Goal: Check status: Check status

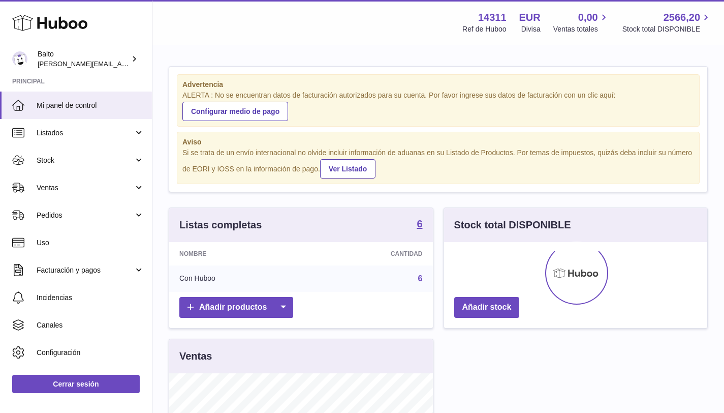
scroll to position [159, 263]
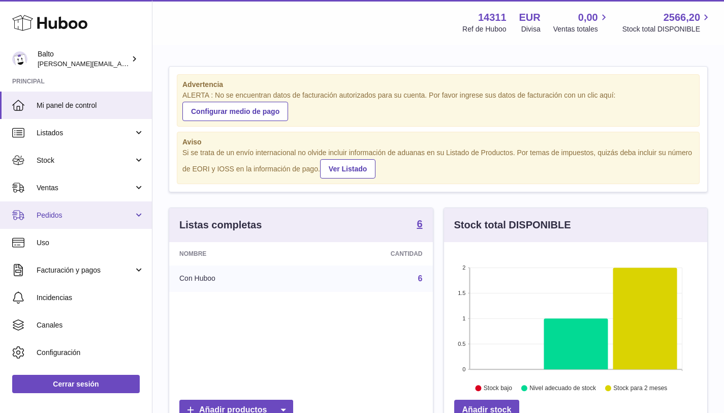
click at [62, 211] on span "Pedidos" at bounding box center [85, 215] width 97 height 10
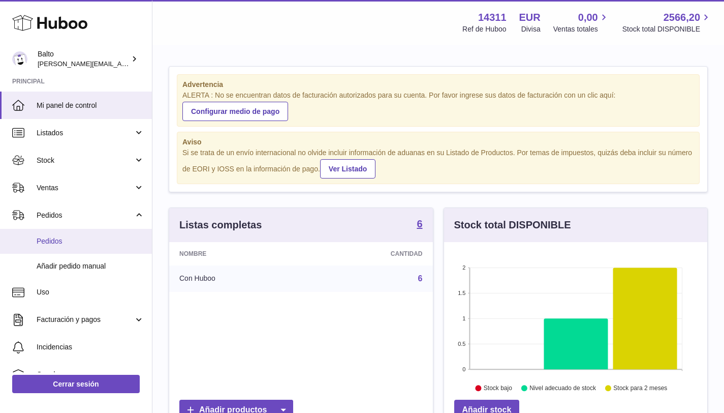
click at [58, 250] on link "Pedidos" at bounding box center [76, 241] width 152 height 25
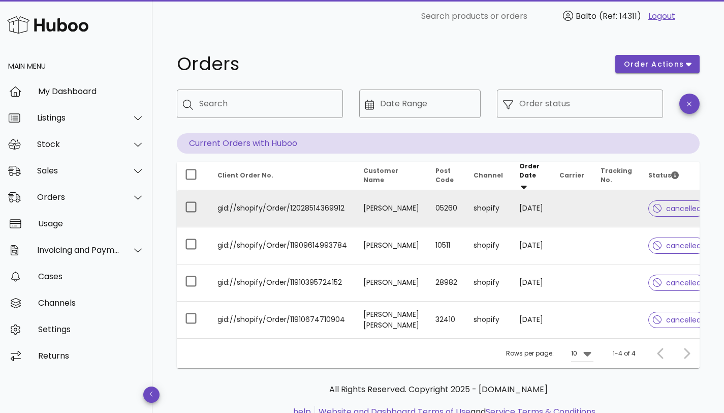
scroll to position [41, 0]
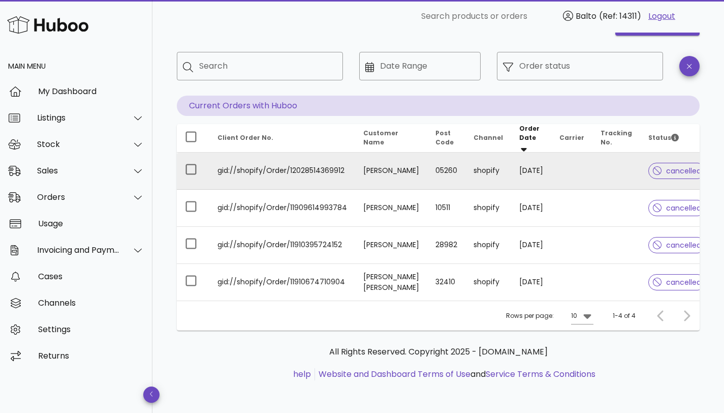
click at [247, 161] on td "gid://shopify/Order/12028514369912" at bounding box center [282, 171] width 146 height 37
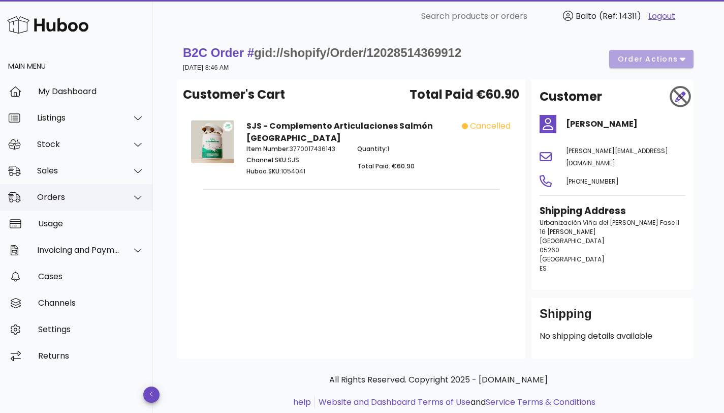
click at [72, 204] on div "Orders" at bounding box center [76, 197] width 153 height 26
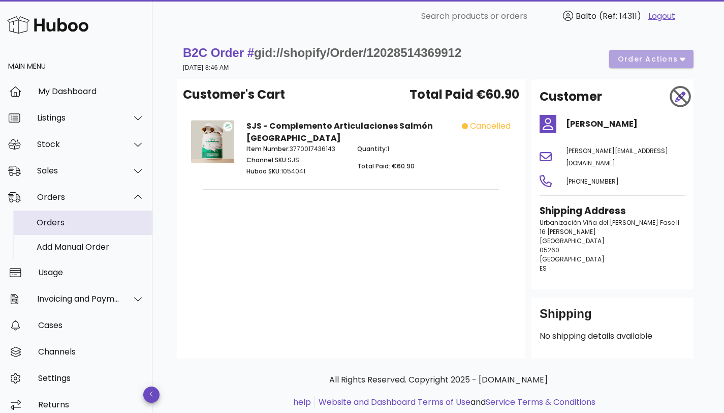
click at [65, 221] on div "Orders" at bounding box center [91, 223] width 108 height 10
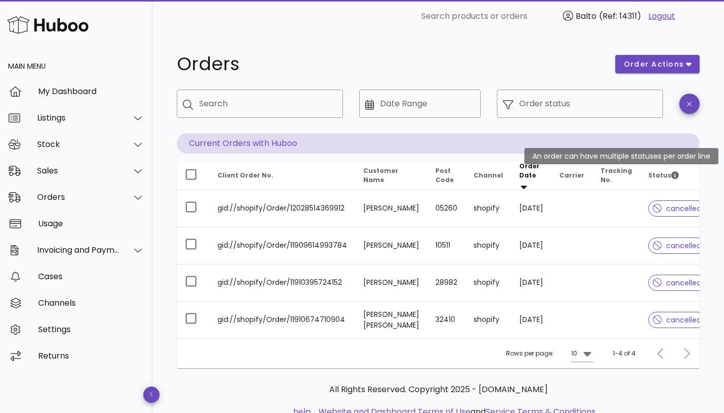
click at [672, 172] on icon "Status" at bounding box center [676, 175] width 8 height 8
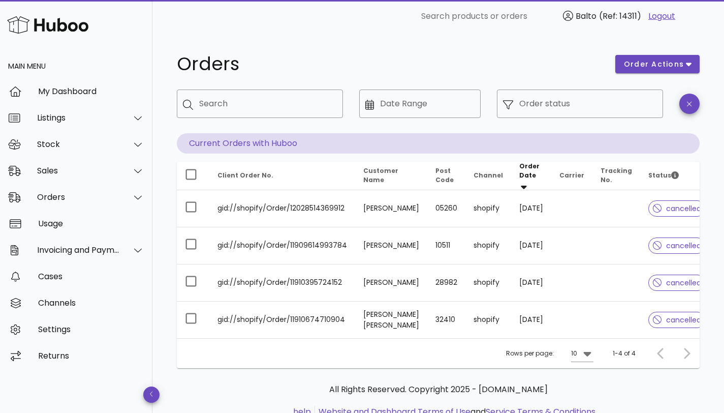
click at [657, 355] on div at bounding box center [663, 353] width 22 height 18
click at [589, 356] on icon at bounding box center [588, 354] width 8 height 5
click at [588, 389] on div "50" at bounding box center [586, 390] width 10 height 10
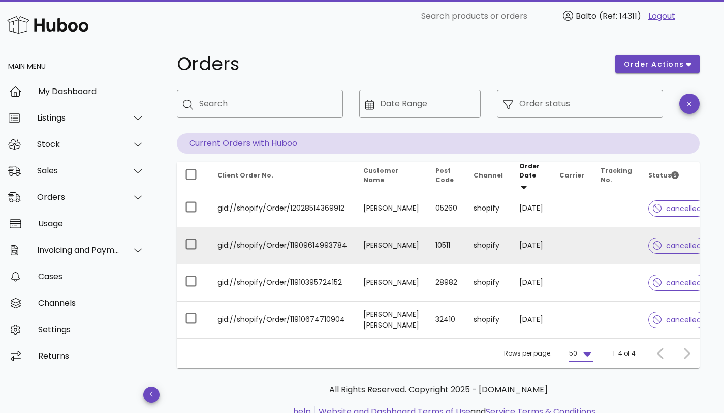
click at [383, 251] on td "[PERSON_NAME]" at bounding box center [391, 245] width 72 height 37
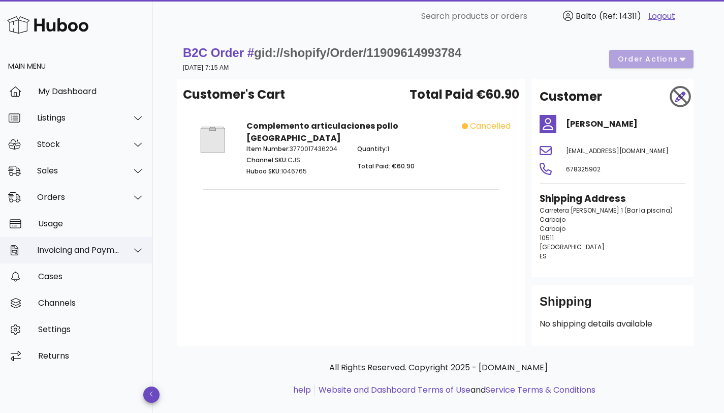
click at [68, 247] on div "Invoicing and Payments" at bounding box center [78, 250] width 83 height 10
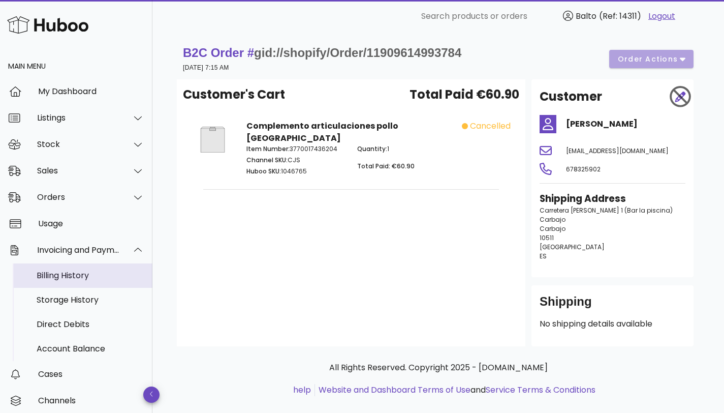
click at [84, 277] on div "Billing History" at bounding box center [91, 275] width 108 height 10
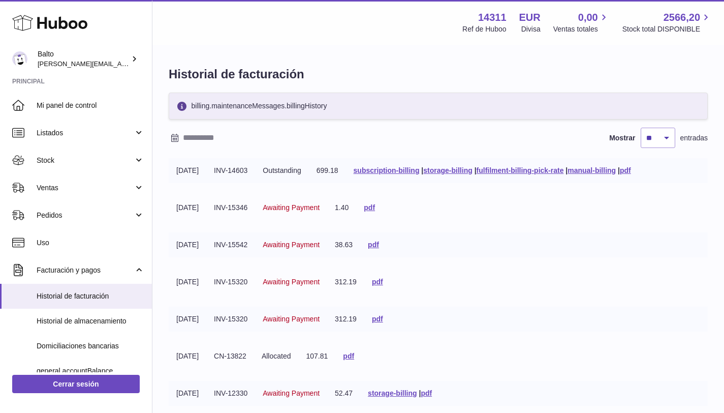
click at [255, 245] on td "INV-15542" at bounding box center [230, 244] width 49 height 25
click at [303, 242] on span "Awaiting Payment" at bounding box center [291, 244] width 57 height 8
click at [383, 284] on link "pdf" at bounding box center [377, 282] width 11 height 8
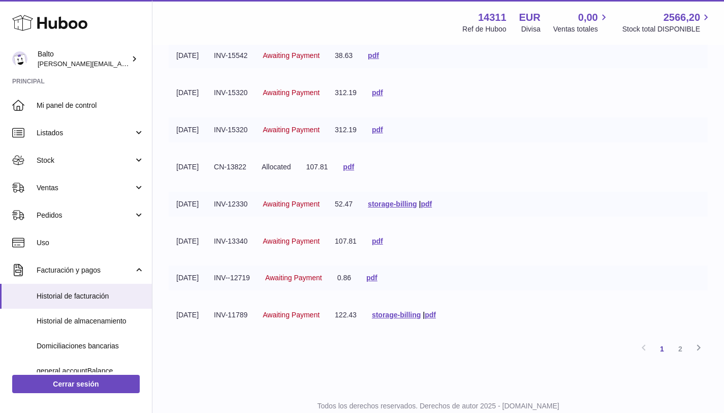
scroll to position [222, 0]
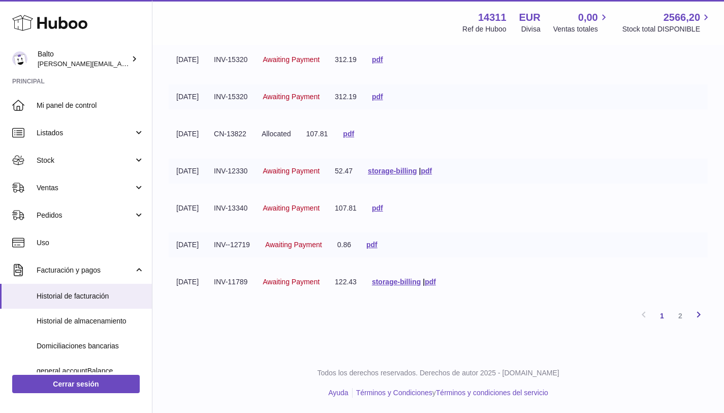
click at [701, 312] on icon at bounding box center [699, 314] width 12 height 13
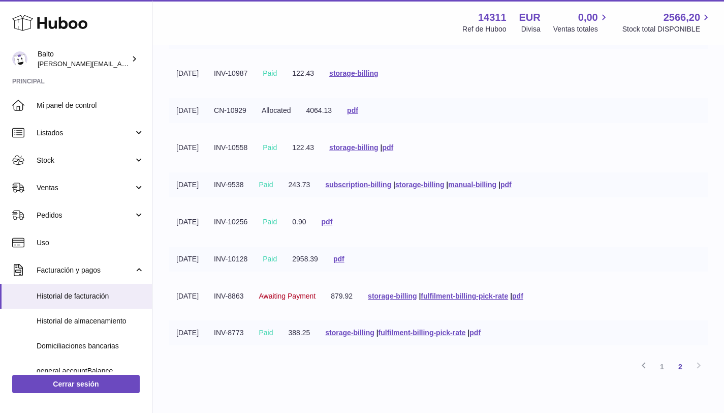
scroll to position [185, 0]
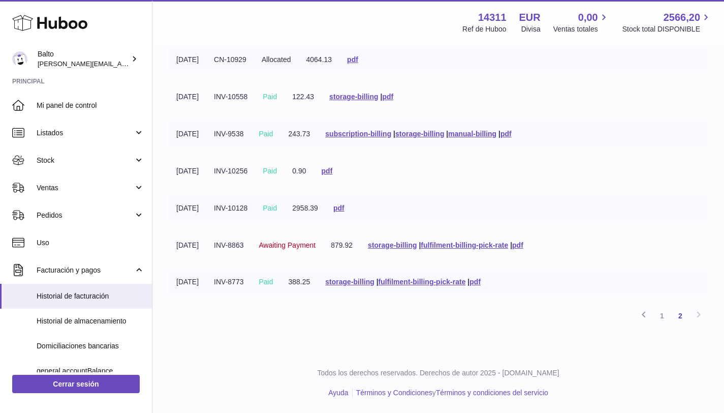
click at [701, 312] on div "Anterior 1 2 Siguiente" at bounding box center [438, 316] width 539 height 18
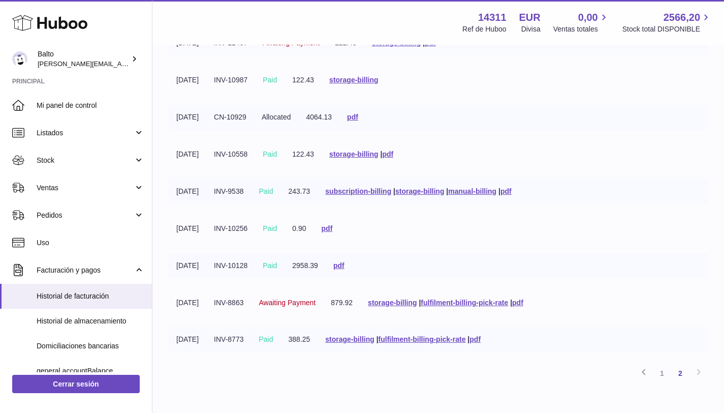
scroll to position [64, 0]
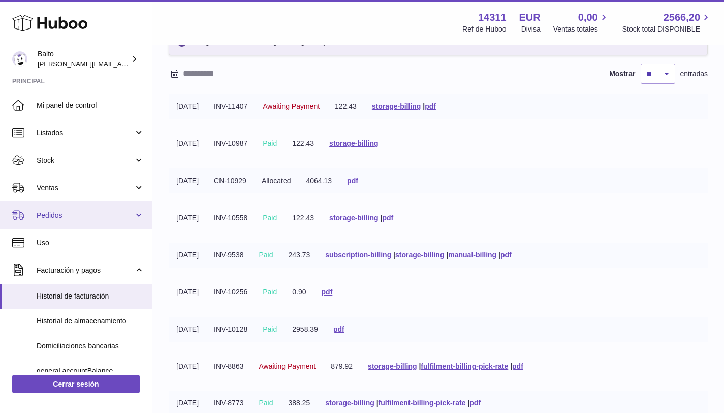
click at [72, 216] on span "Pedidos" at bounding box center [85, 215] width 97 height 10
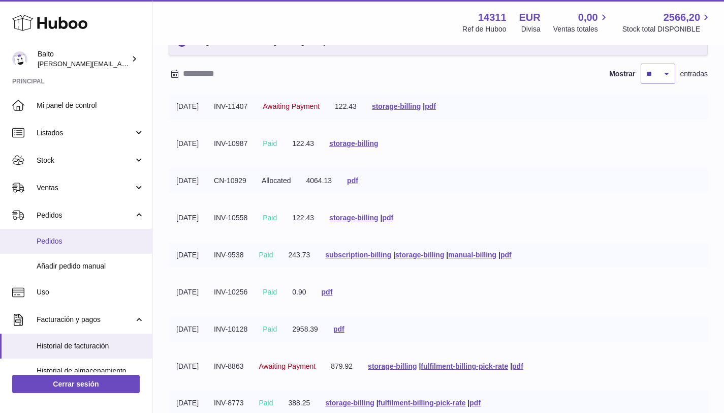
click at [73, 238] on span "Pedidos" at bounding box center [91, 241] width 108 height 10
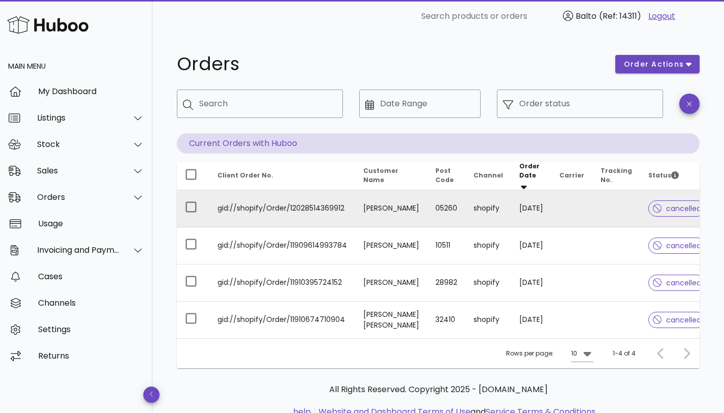
click at [239, 198] on td "gid://shopify/Order/12028514369912" at bounding box center [282, 208] width 146 height 37
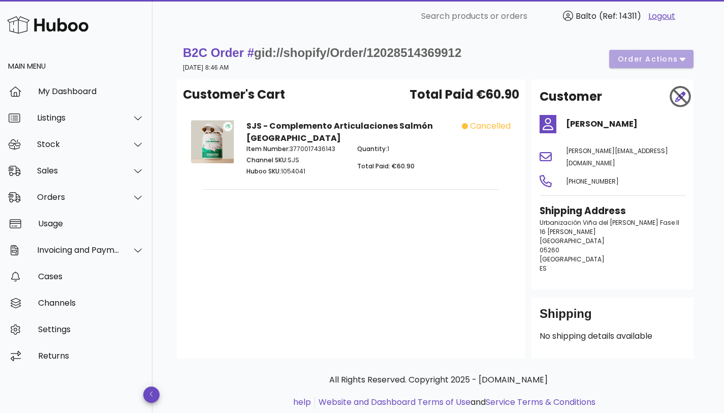
click at [473, 124] on span "cancelled" at bounding box center [490, 126] width 41 height 12
click at [675, 102] on div at bounding box center [678, 96] width 26 height 31
click at [673, 55] on div "B2C Order # gid://shopify/Order/12028514369912 29 August 2025 at 8:46 AM order …" at bounding box center [438, 59] width 511 height 28
click at [101, 167] on div "Sales" at bounding box center [78, 171] width 83 height 10
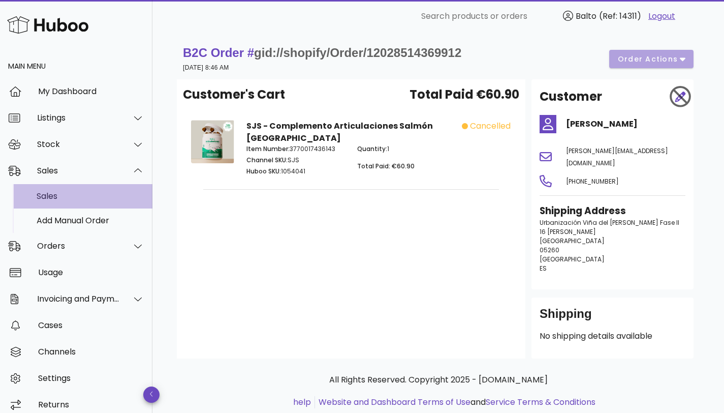
click at [87, 193] on div "Sales" at bounding box center [91, 196] width 108 height 10
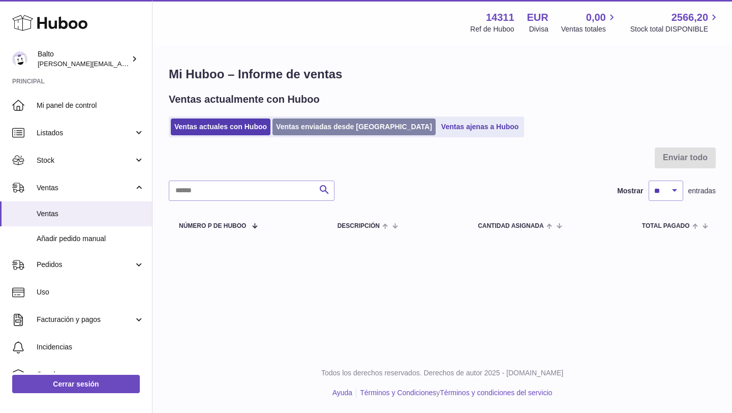
click at [322, 132] on link "Ventas enviadas desde [GEOGRAPHIC_DATA]" at bounding box center [353, 126] width 163 height 17
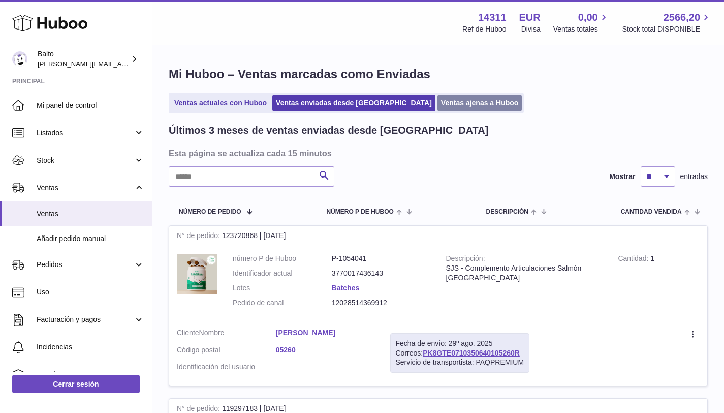
click at [438, 101] on link "Ventas ajenas a Huboo" at bounding box center [480, 103] width 85 height 17
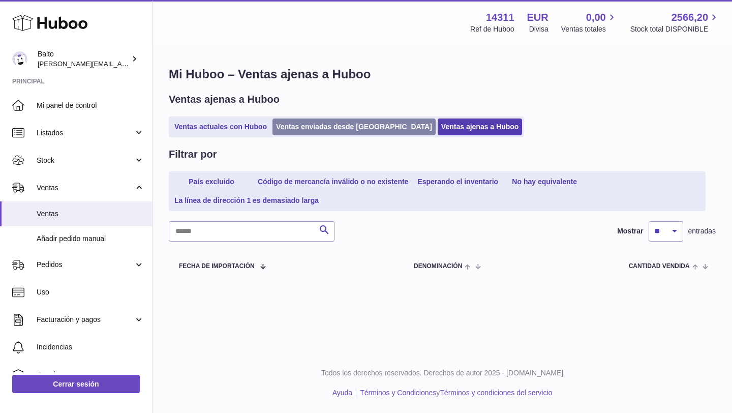
click at [330, 127] on link "Ventas enviadas desde [GEOGRAPHIC_DATA]" at bounding box center [353, 126] width 163 height 17
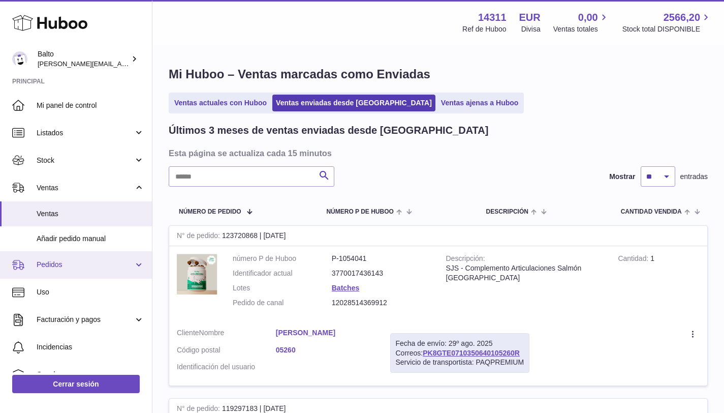
click at [61, 262] on span "Pedidos" at bounding box center [85, 265] width 97 height 10
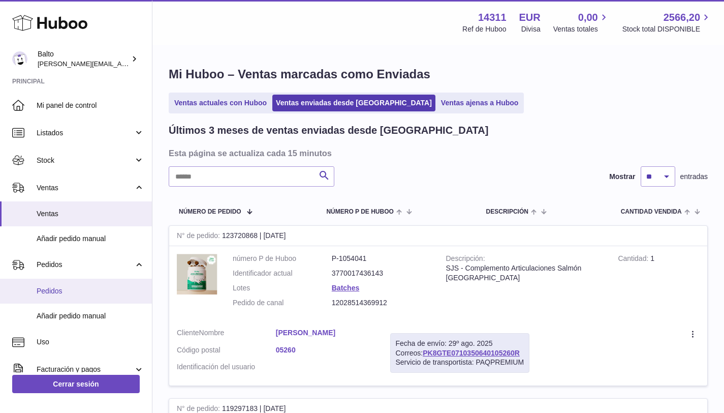
click at [63, 287] on span "Pedidos" at bounding box center [91, 291] width 108 height 10
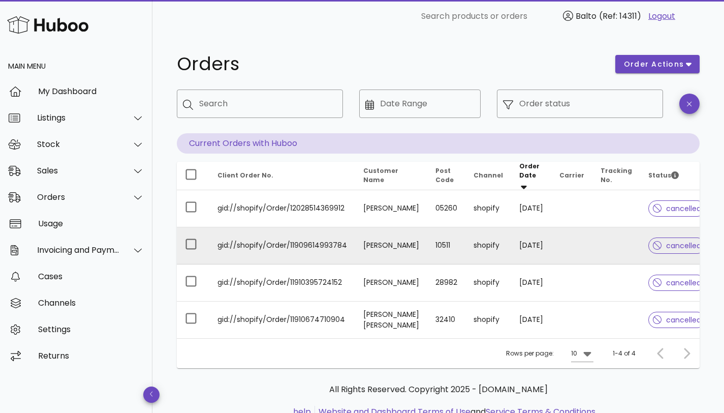
click at [334, 248] on td "gid://shopify/Order/11909614993784" at bounding box center [282, 245] width 146 height 37
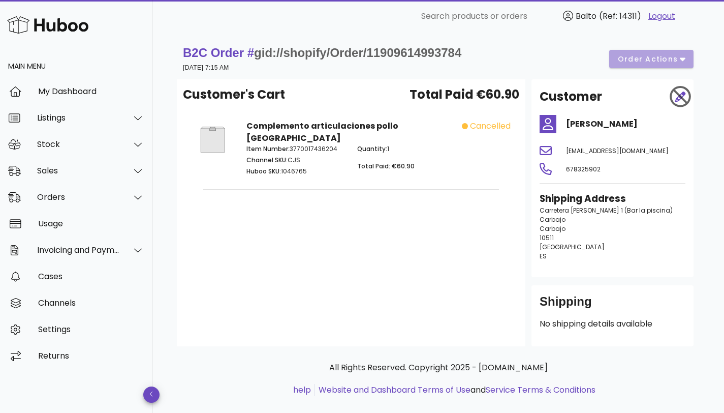
drag, startPoint x: 571, startPoint y: 257, endPoint x: 535, endPoint y: 214, distance: 55.6
click at [535, 214] on div "Shipping Address Carretera santiago 1 (Bar la piscina) Carbajo Carbajo 10511 Sp…" at bounding box center [613, 230] width 158 height 89
copy p "Carretera santiago 1 (Bar la piscina) Carbajo Carbajo 10511 Spain ES"
click at [72, 172] on div "Sales" at bounding box center [78, 171] width 83 height 10
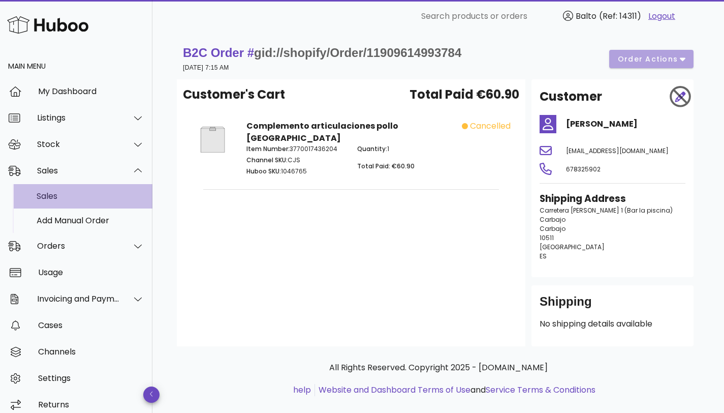
click at [74, 197] on div "Sales" at bounding box center [91, 196] width 108 height 10
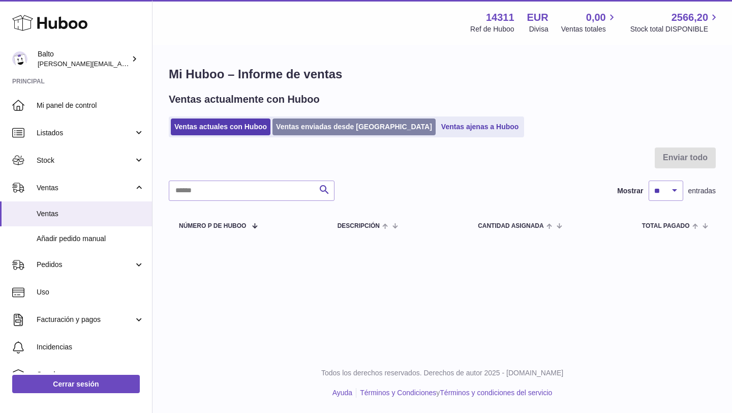
click at [311, 134] on link "Ventas enviadas desde Huboo" at bounding box center [353, 126] width 163 height 17
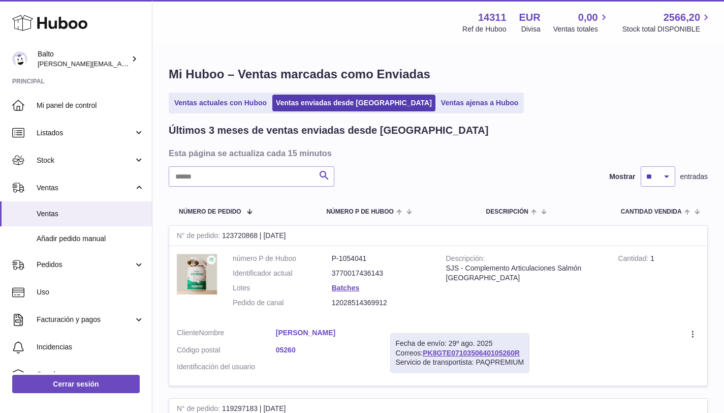
click at [66, 23] on use at bounding box center [49, 23] width 75 height 16
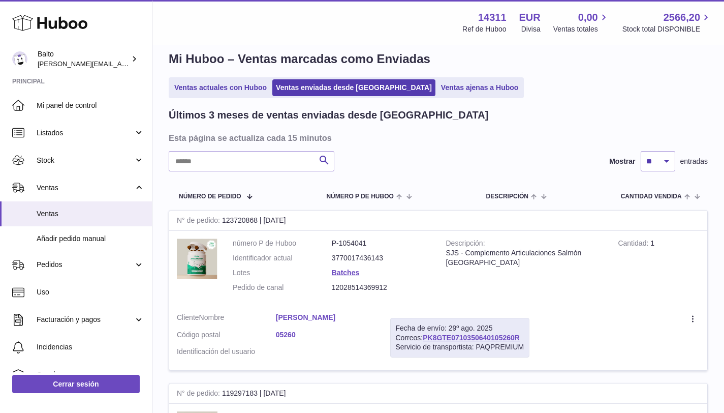
scroll to position [16, 0]
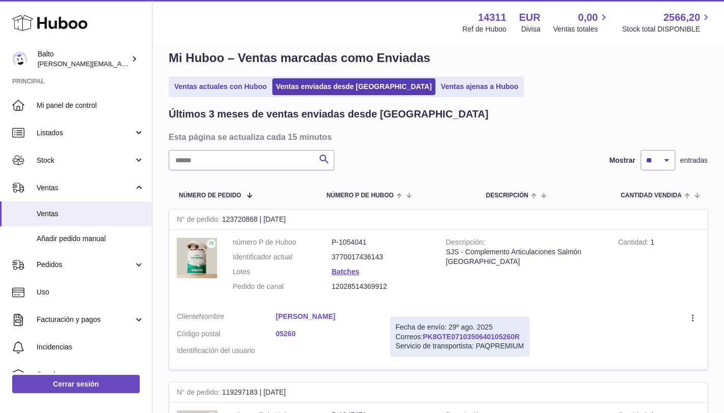
click at [461, 336] on link "PK8GTE0710350640105260R" at bounding box center [471, 336] width 97 height 8
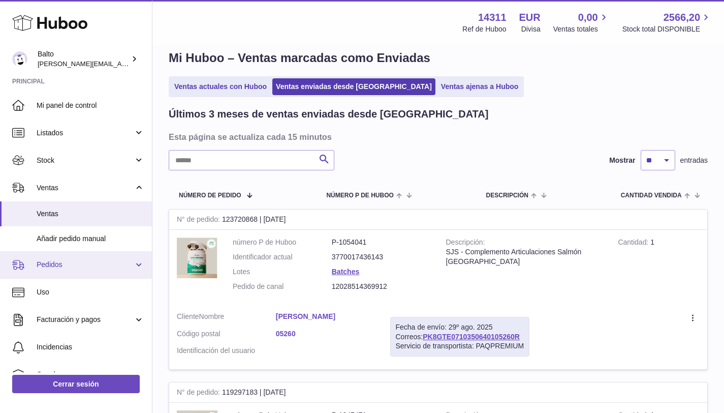
click at [90, 272] on link "Pedidos" at bounding box center [76, 264] width 152 height 27
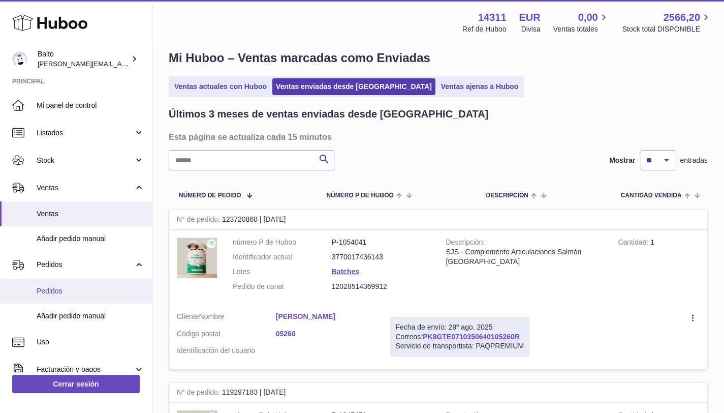
click at [86, 289] on span "Pedidos" at bounding box center [91, 291] width 108 height 10
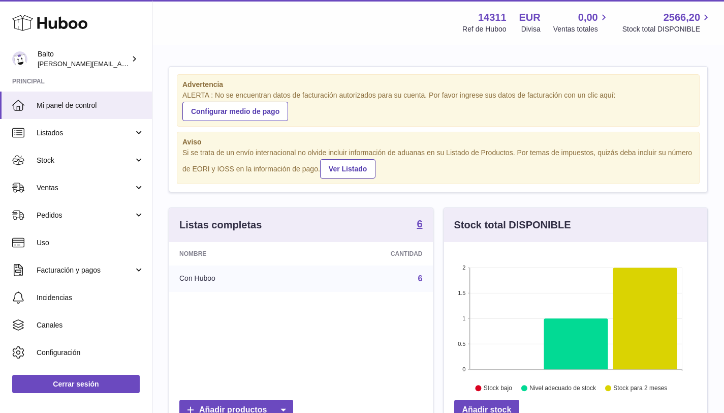
scroll to position [159, 263]
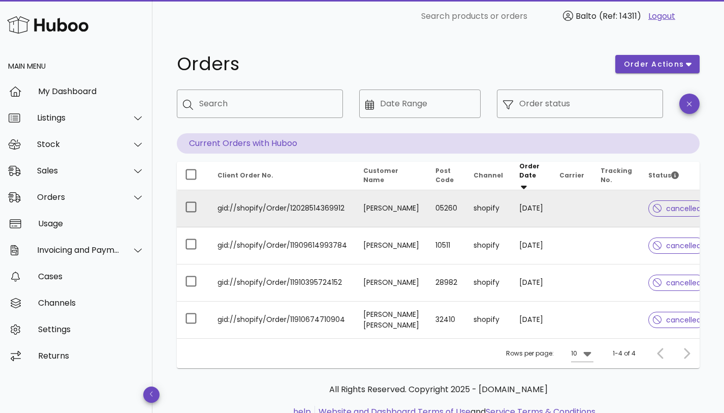
click at [251, 203] on td "gid://shopify/Order/12028514369912" at bounding box center [282, 208] width 146 height 37
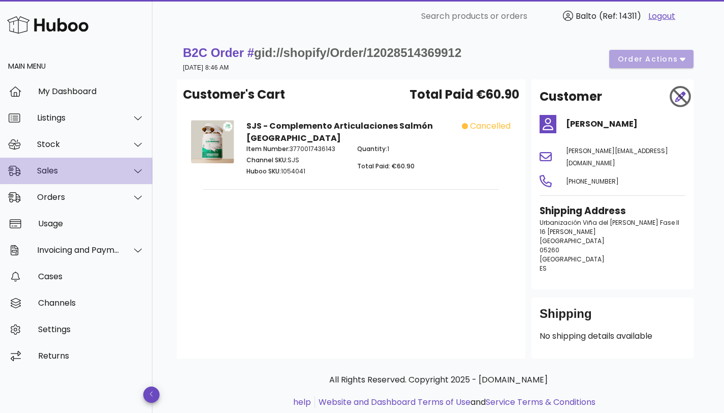
click at [92, 171] on div "Sales" at bounding box center [78, 171] width 83 height 10
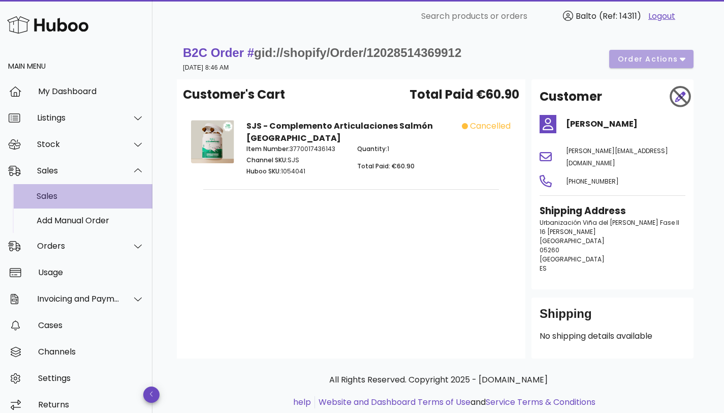
click at [81, 192] on div "Sales" at bounding box center [91, 196] width 108 height 10
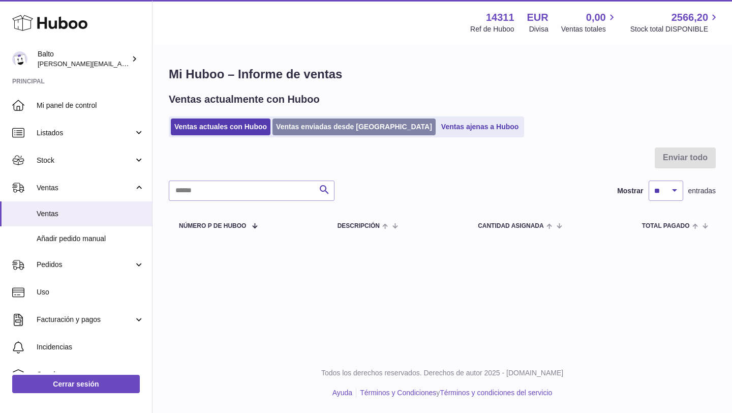
click at [339, 132] on link "Ventas enviadas desde [GEOGRAPHIC_DATA]" at bounding box center [353, 126] width 163 height 17
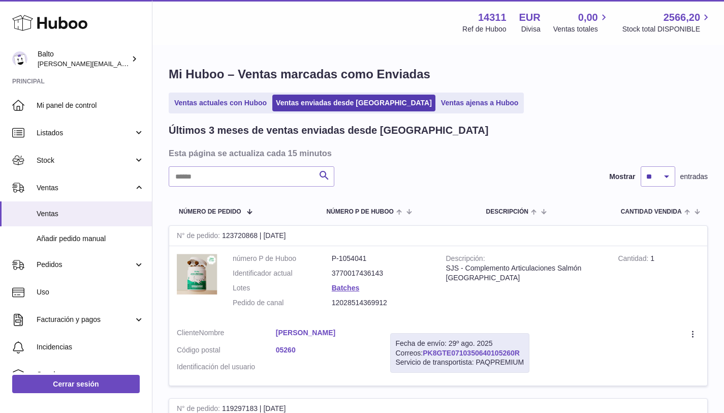
click at [448, 353] on link "PK8GTE0710350640105260R" at bounding box center [471, 353] width 97 height 8
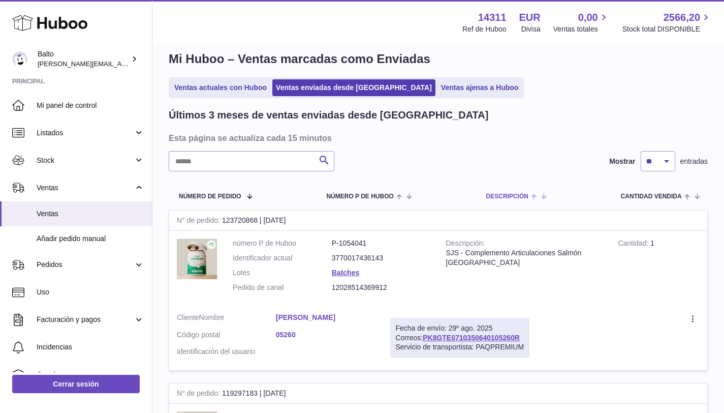
scroll to position [17, 0]
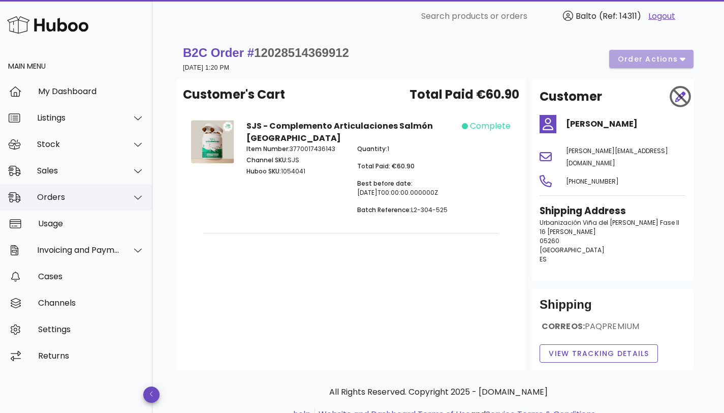
click at [47, 199] on div "Orders" at bounding box center [78, 197] width 83 height 10
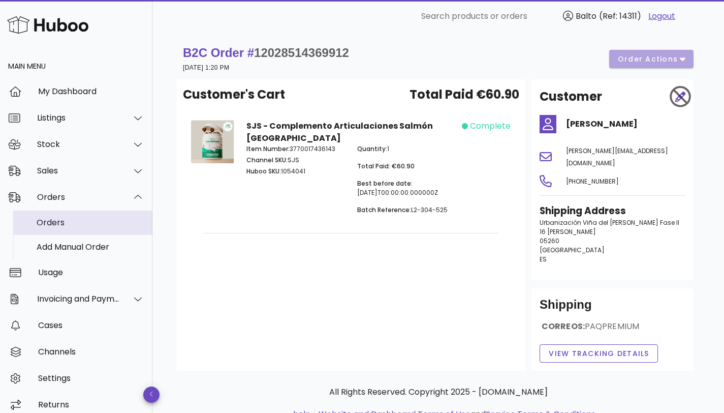
click at [57, 228] on div "Orders" at bounding box center [91, 222] width 108 height 22
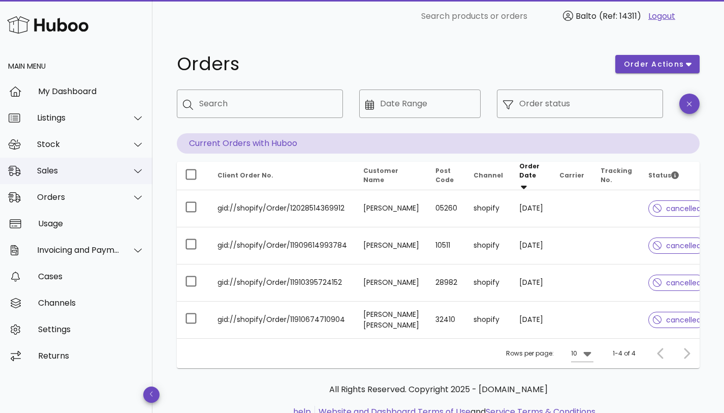
click at [81, 173] on div "Sales" at bounding box center [78, 171] width 83 height 10
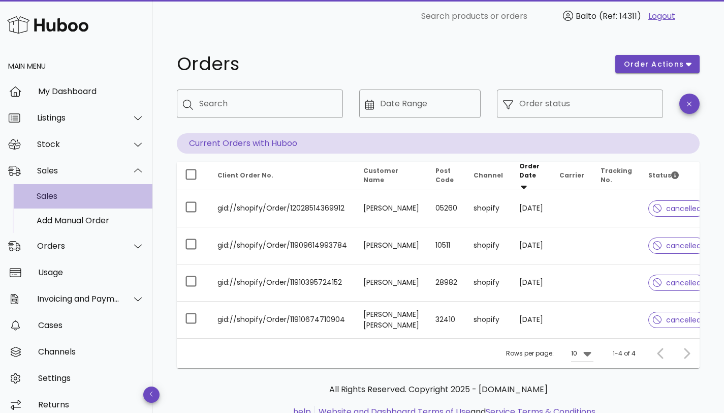
click at [81, 192] on div "Sales" at bounding box center [91, 196] width 108 height 10
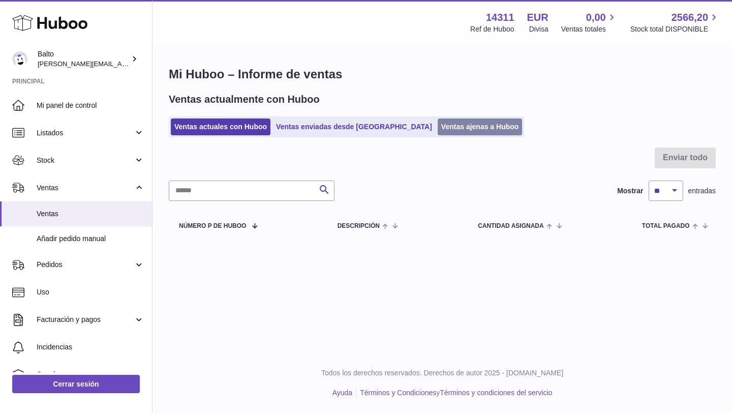
click at [438, 120] on link "Ventas ajenas a Huboo" at bounding box center [480, 126] width 85 height 17
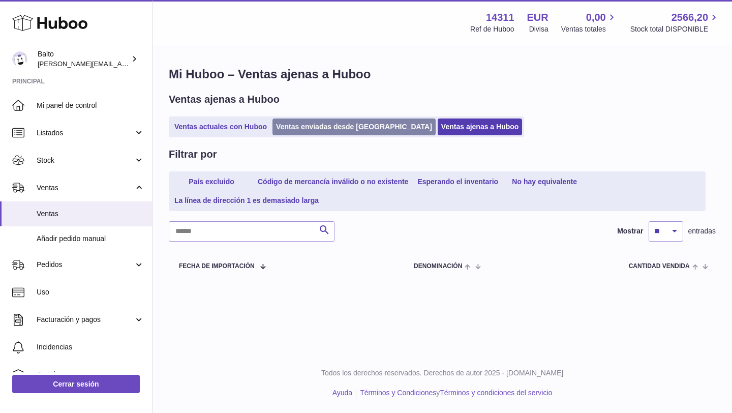
click at [361, 124] on link "Ventas enviadas desde [GEOGRAPHIC_DATA]" at bounding box center [353, 126] width 163 height 17
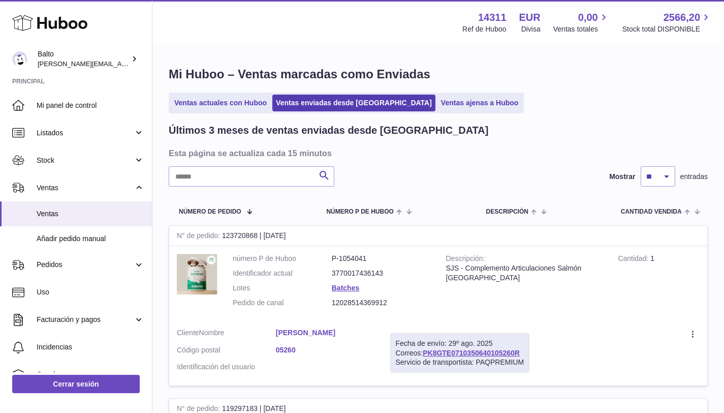
click at [426, 284] on dd "Batches" at bounding box center [381, 288] width 99 height 10
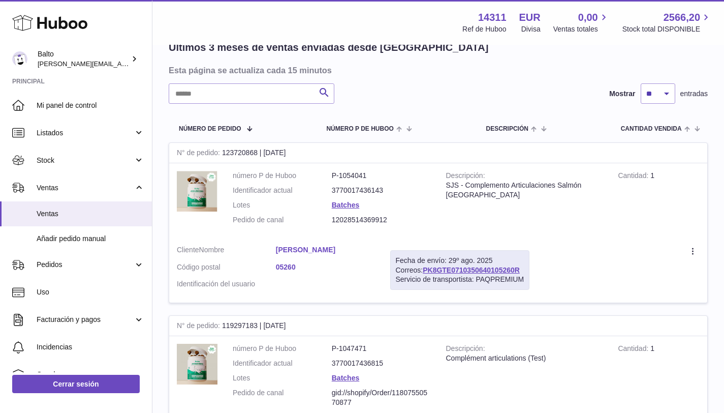
scroll to position [84, 0]
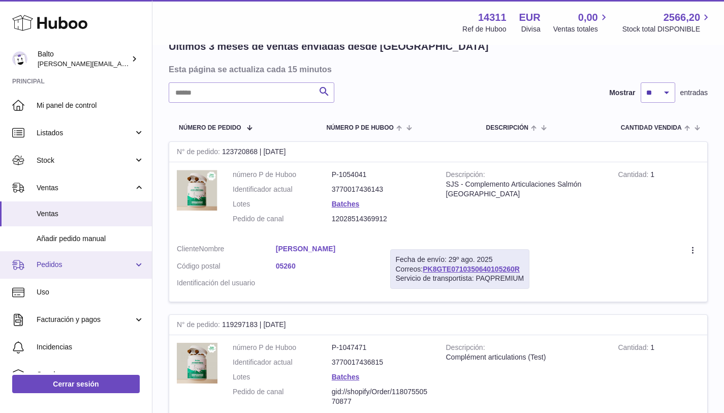
click at [71, 264] on span "Pedidos" at bounding box center [85, 265] width 97 height 10
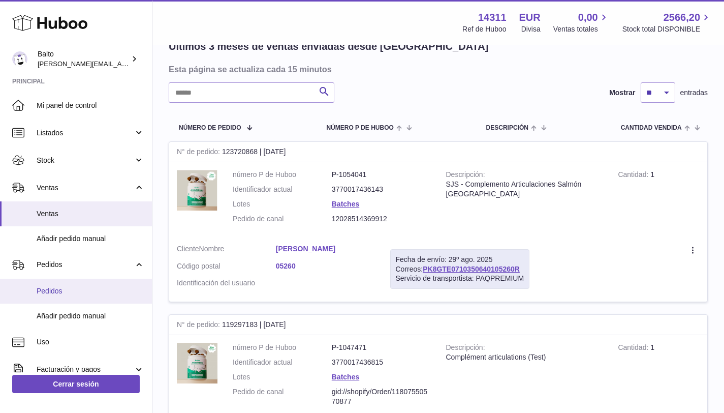
click at [81, 286] on span "Pedidos" at bounding box center [91, 291] width 108 height 10
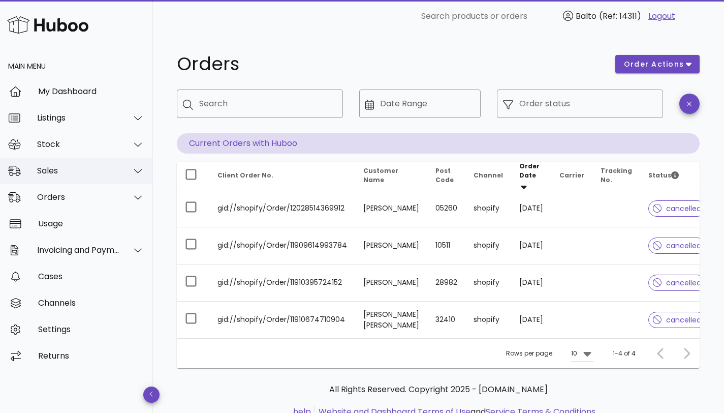
click at [88, 171] on div "Sales" at bounding box center [78, 171] width 83 height 10
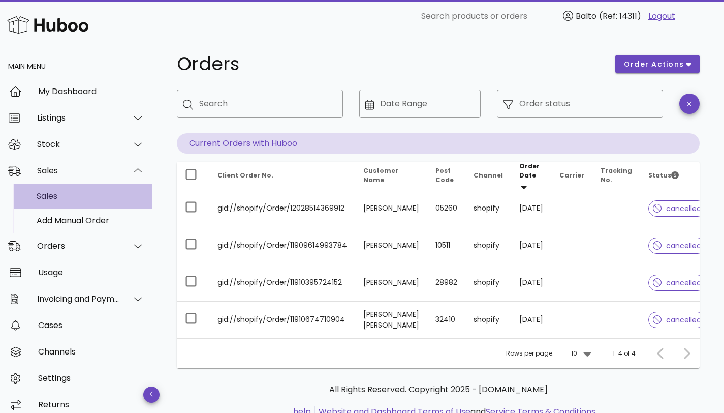
click at [81, 197] on div "Sales" at bounding box center [91, 196] width 108 height 10
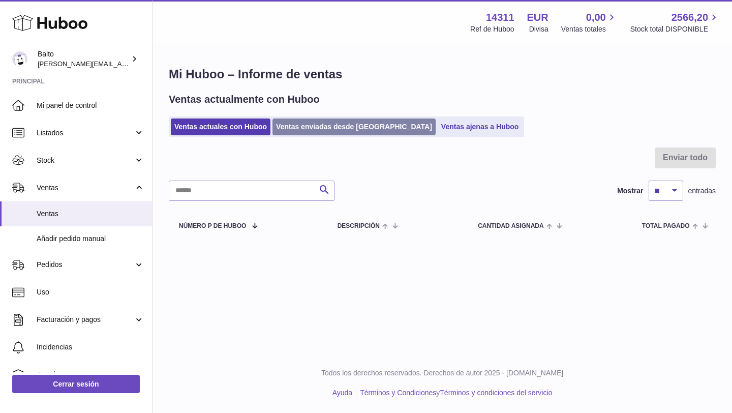
click at [315, 123] on link "Ventas enviadas desde [GEOGRAPHIC_DATA]" at bounding box center [353, 126] width 163 height 17
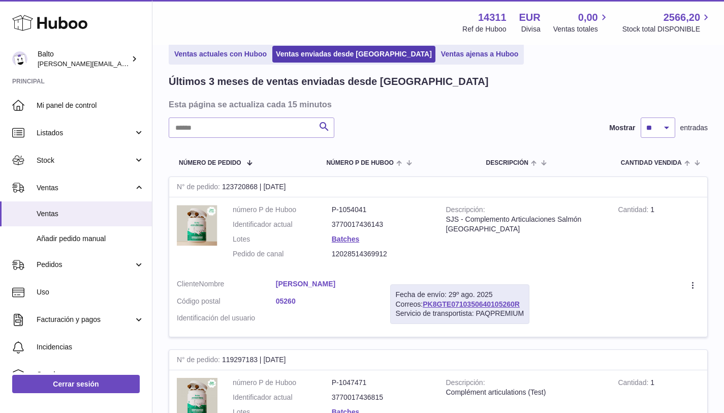
scroll to position [52, 0]
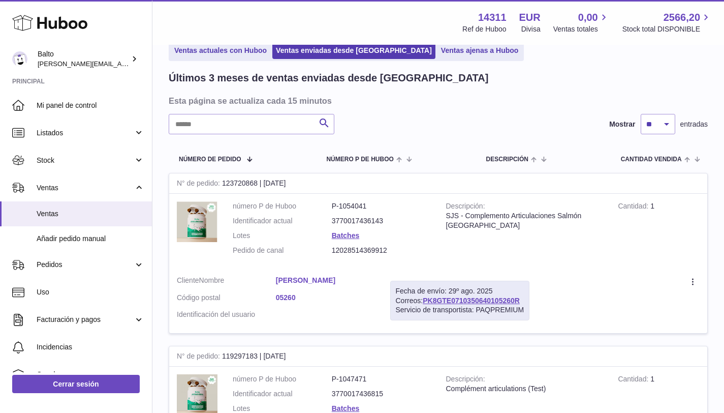
click at [263, 175] on div "N° de pedido 123720868 | 29º ago." at bounding box center [438, 183] width 538 height 20
click at [248, 185] on div "N° de pedido 123720868 | 29º ago." at bounding box center [438, 183] width 538 height 20
click at [201, 210] on img at bounding box center [197, 221] width 41 height 41
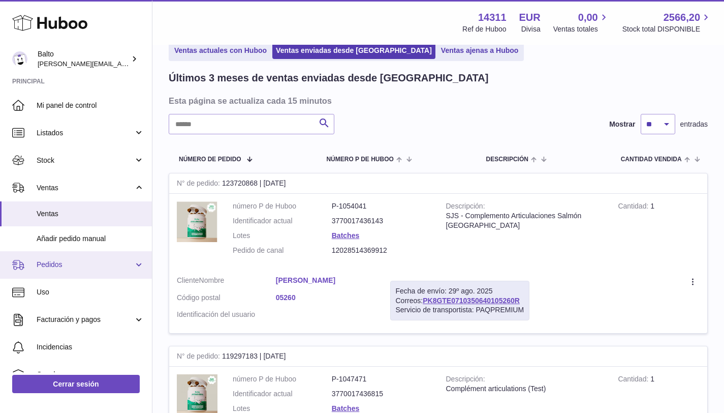
click at [135, 267] on link "Pedidos" at bounding box center [76, 264] width 152 height 27
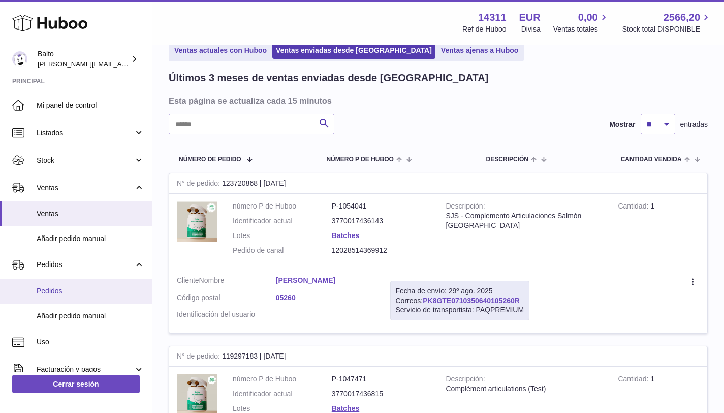
click at [114, 291] on span "Pedidos" at bounding box center [91, 291] width 108 height 10
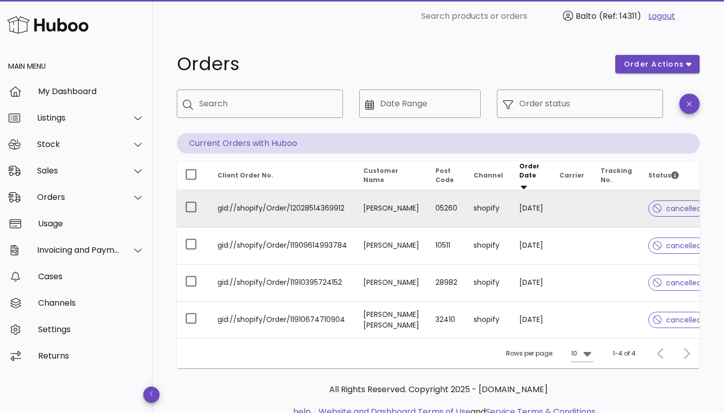
click at [242, 202] on td "gid://shopify/Order/12028514369912" at bounding box center [282, 208] width 146 height 37
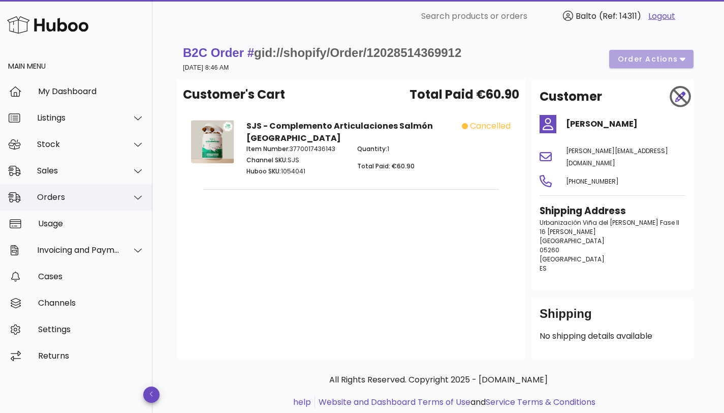
click at [62, 202] on div "Orders" at bounding box center [78, 197] width 83 height 10
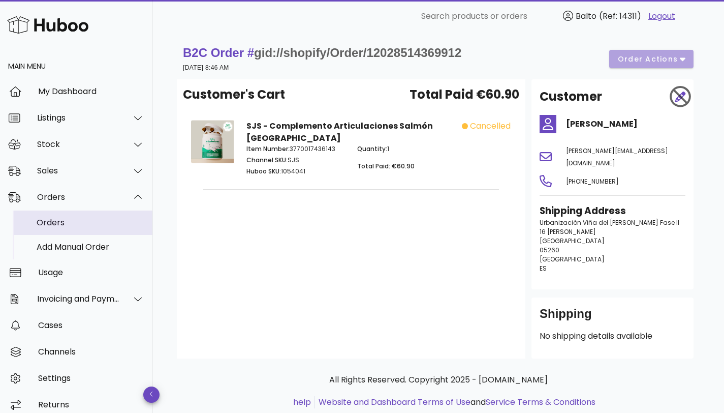
click at [57, 230] on div "Orders" at bounding box center [91, 222] width 108 height 22
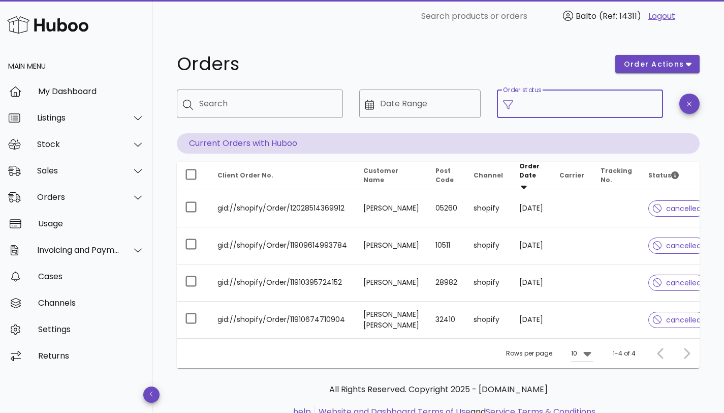
click at [543, 106] on input "Order status" at bounding box center [589, 104] width 138 height 16
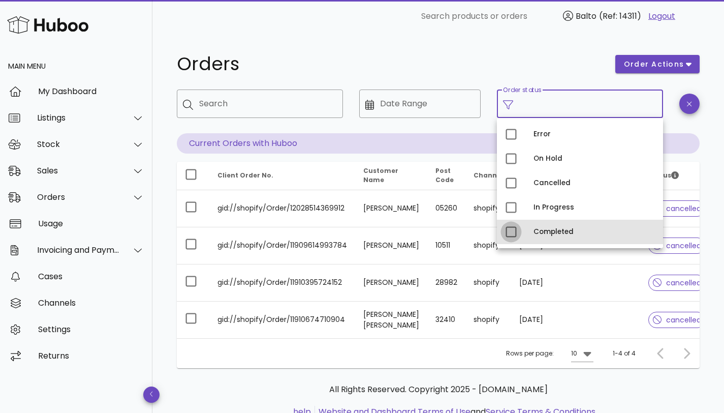
click at [514, 234] on div at bounding box center [511, 231] width 17 height 17
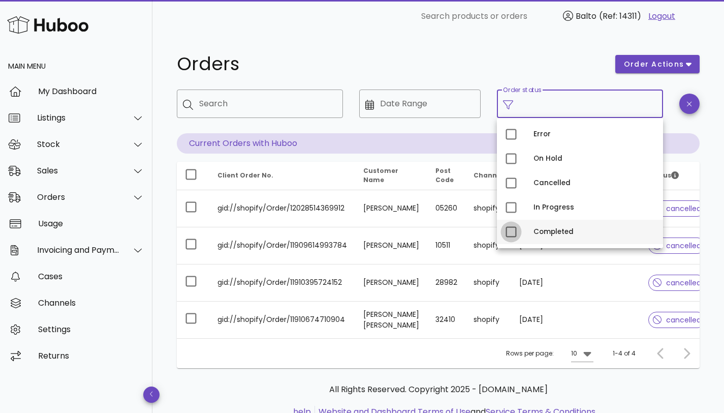
type input "**********"
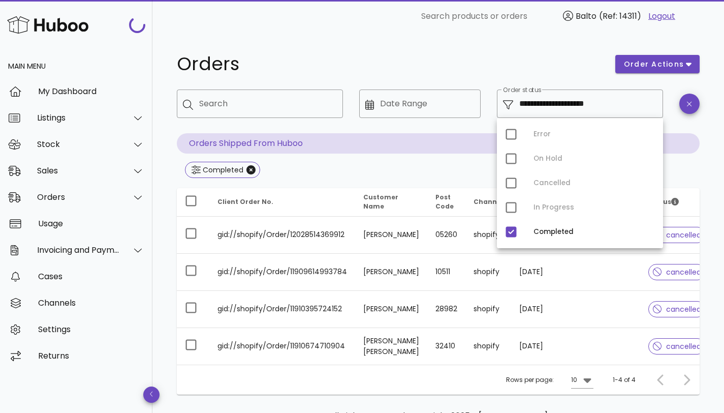
click at [513, 210] on div "Error On Hold Cancelled In Progress Completed" at bounding box center [580, 183] width 166 height 130
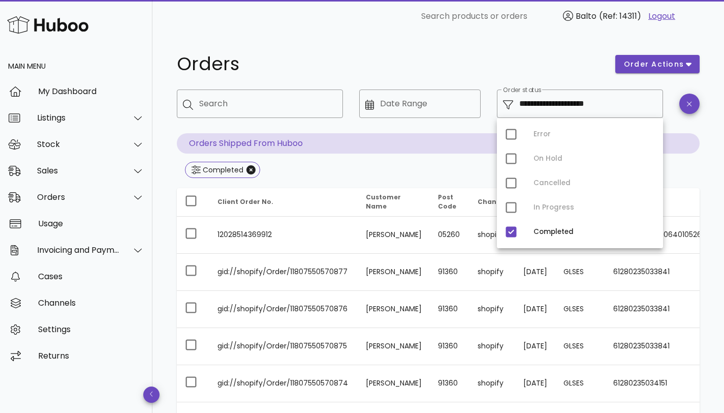
click at [511, 208] on div "Error On Hold Cancelled In Progress Completed" at bounding box center [580, 183] width 166 height 130
click at [450, 174] on div "Completed" at bounding box center [438, 171] width 523 height 18
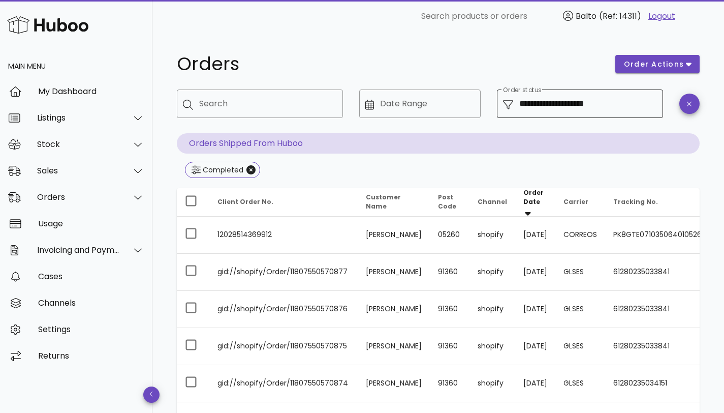
click at [605, 103] on input "**********" at bounding box center [589, 104] width 138 height 16
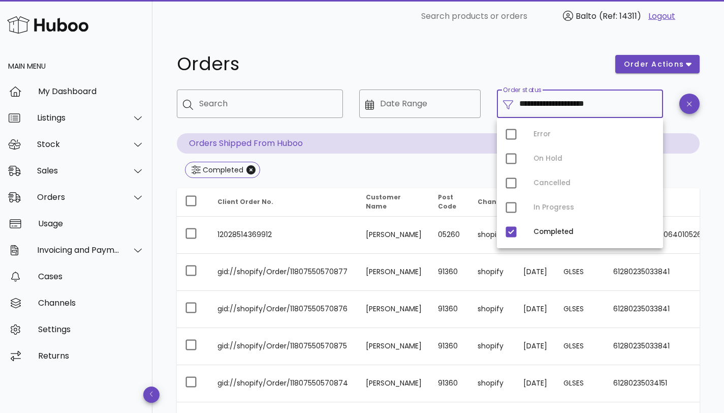
click at [510, 209] on div "Error On Hold Cancelled In Progress Completed" at bounding box center [580, 183] width 166 height 130
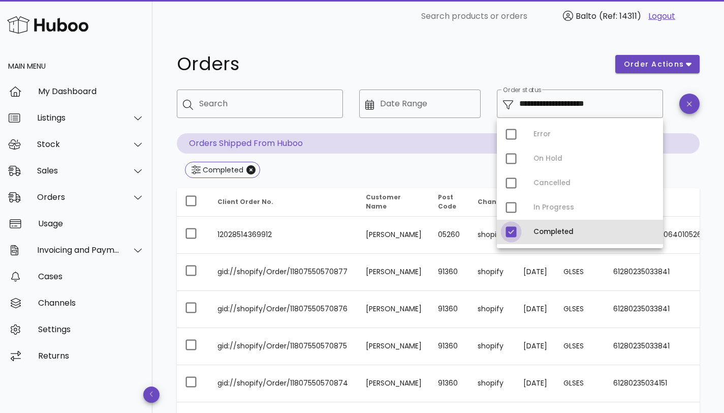
click at [509, 234] on div at bounding box center [511, 231] width 17 height 17
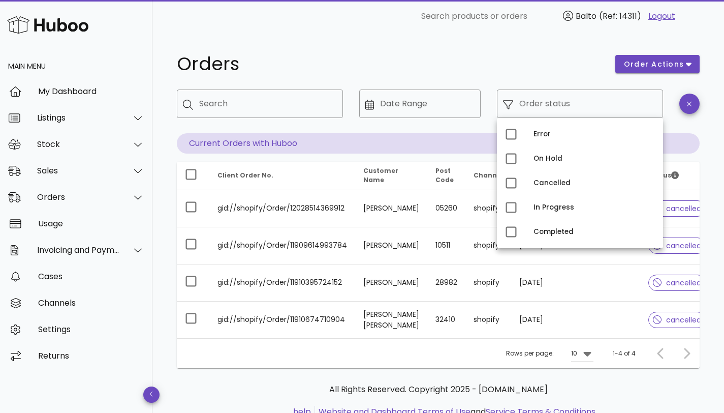
click at [451, 125] on div at bounding box center [420, 125] width 109 height 7
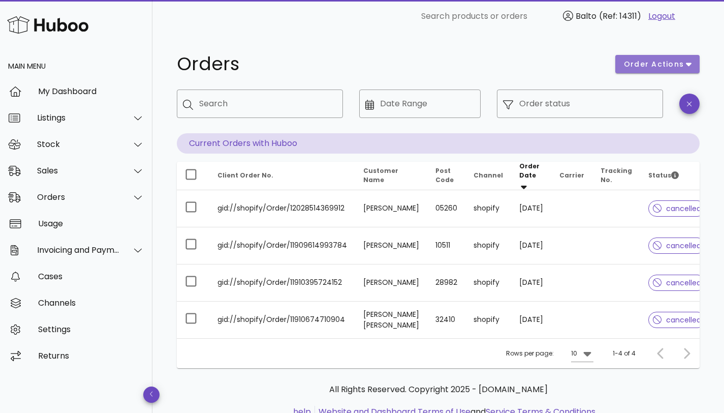
click at [691, 68] on icon "button" at bounding box center [689, 63] width 6 height 9
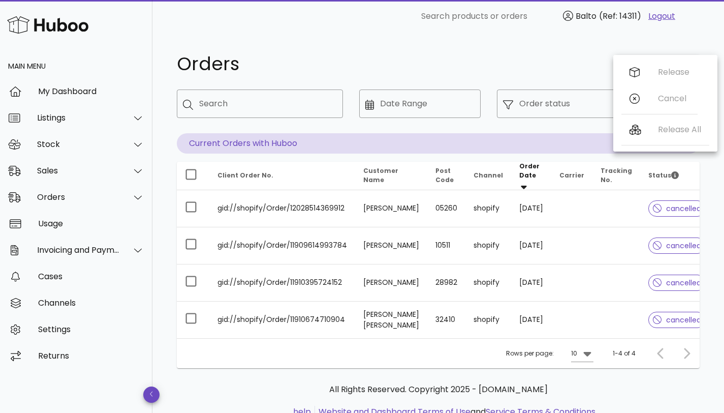
click at [563, 70] on h1 "Orders" at bounding box center [390, 64] width 427 height 18
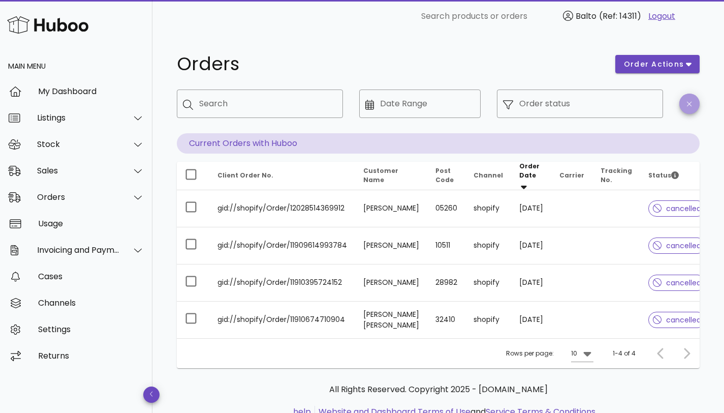
click at [694, 105] on span "button" at bounding box center [690, 104] width 20 height 8
click at [463, 73] on div "Orders" at bounding box center [390, 64] width 439 height 31
click at [427, 99] on input "Date Range" at bounding box center [427, 104] width 95 height 16
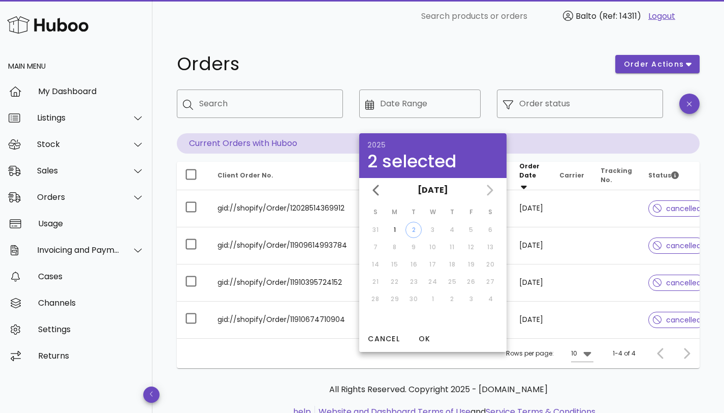
click at [392, 25] on div "​ Search products or orders Balto (Ref: 14311) Logout" at bounding box center [545, 16] width 309 height 20
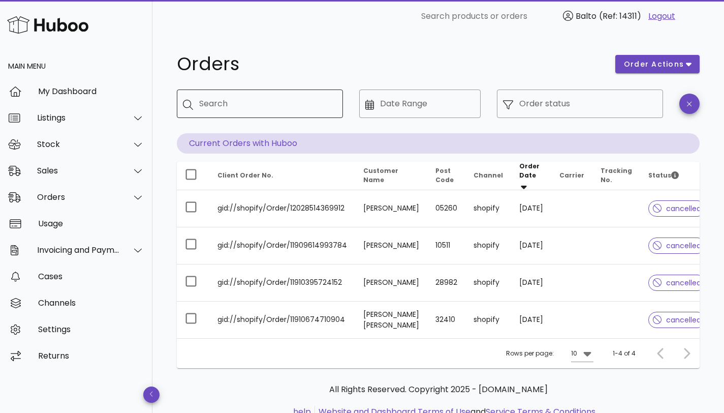
click at [240, 93] on div "Search" at bounding box center [267, 103] width 136 height 28
click at [247, 64] on h1 "Orders" at bounding box center [390, 64] width 427 height 18
click at [617, 100] on input "Order status" at bounding box center [589, 104] width 138 height 16
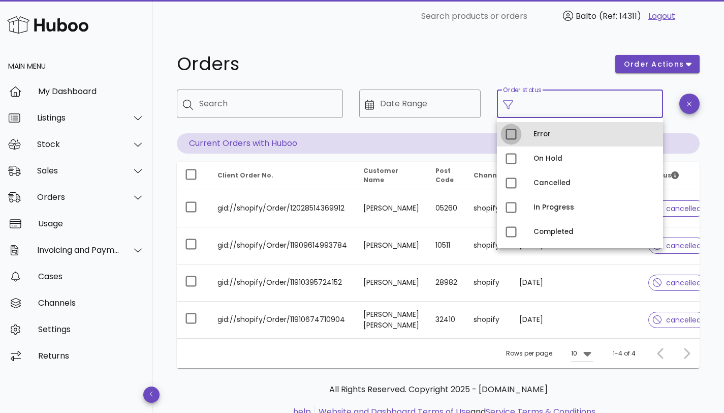
click at [515, 134] on div at bounding box center [511, 134] width 17 height 17
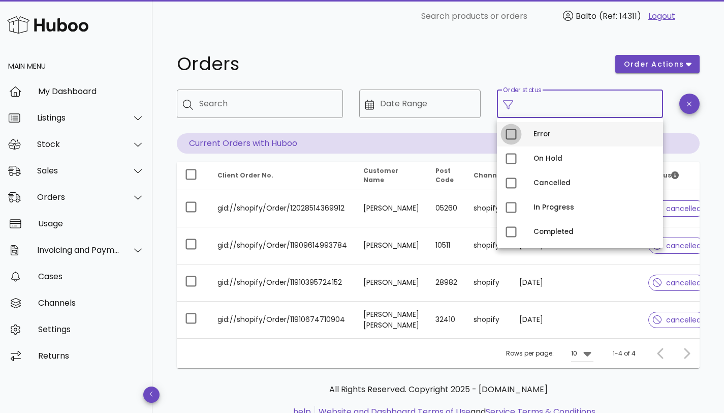
type input "**********"
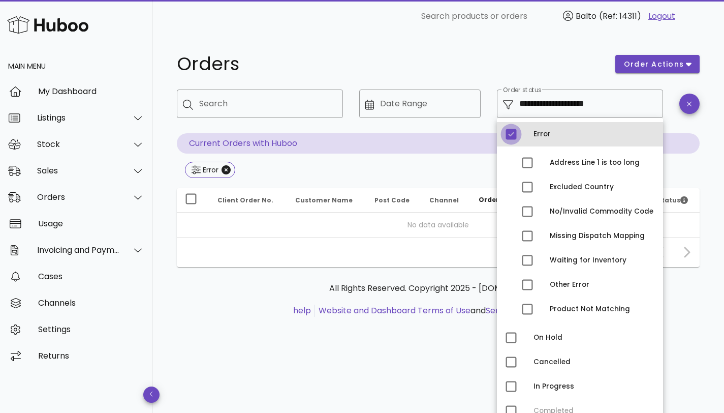
click at [515, 134] on div at bounding box center [511, 134] width 17 height 17
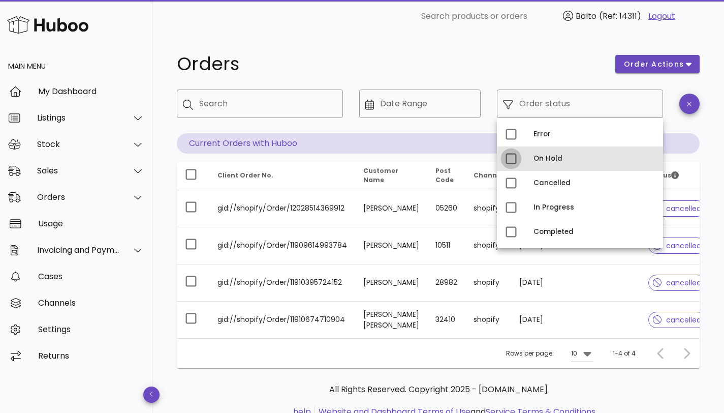
click at [513, 161] on div at bounding box center [511, 158] width 17 height 17
type input "**********"
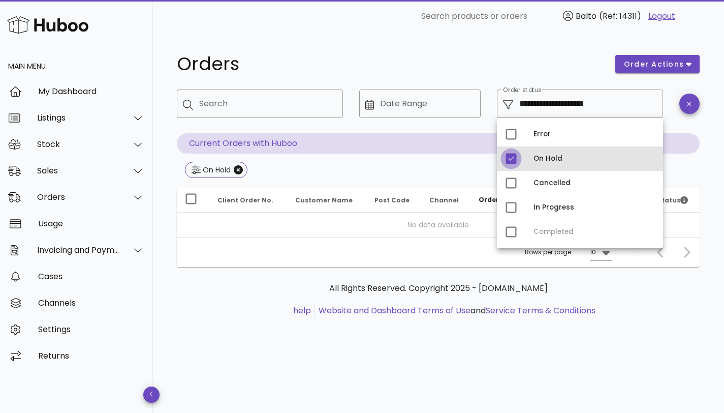
click at [513, 161] on div at bounding box center [511, 158] width 17 height 17
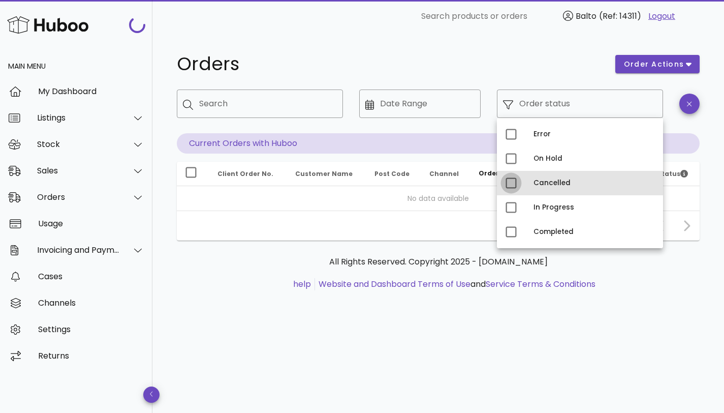
click at [517, 181] on div at bounding box center [511, 182] width 17 height 17
type input "**********"
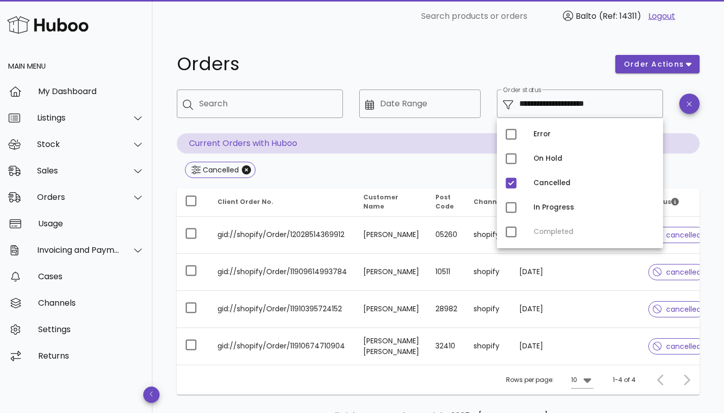
click at [478, 172] on div "Cancelled" at bounding box center [438, 171] width 523 height 18
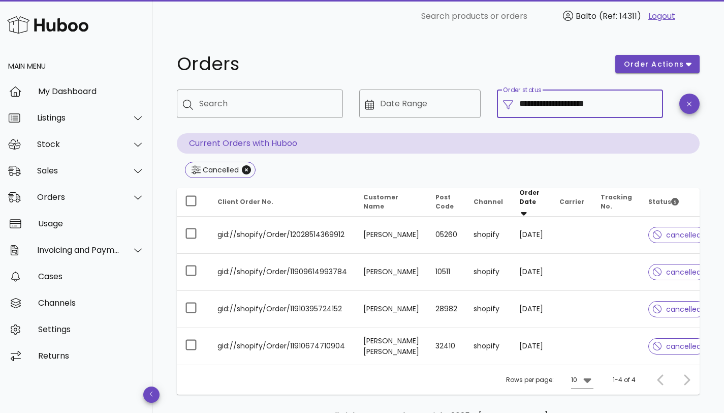
click at [548, 102] on input "**********" at bounding box center [589, 104] width 138 height 16
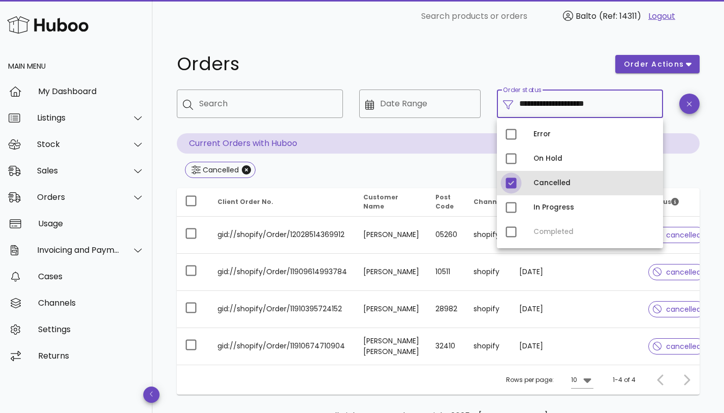
click at [511, 184] on div at bounding box center [511, 182] width 17 height 17
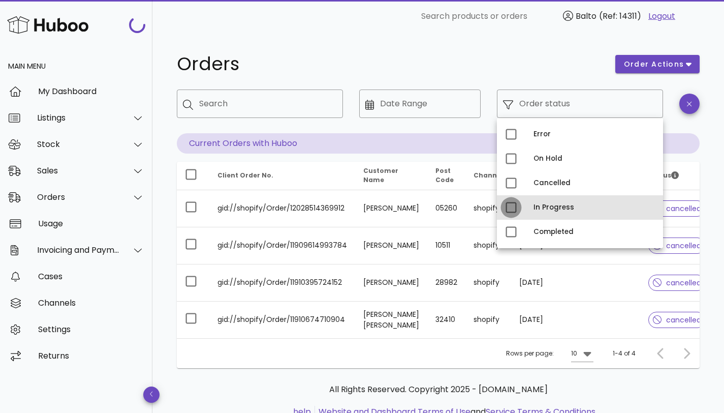
click at [514, 215] on div at bounding box center [511, 207] width 17 height 17
type input "**********"
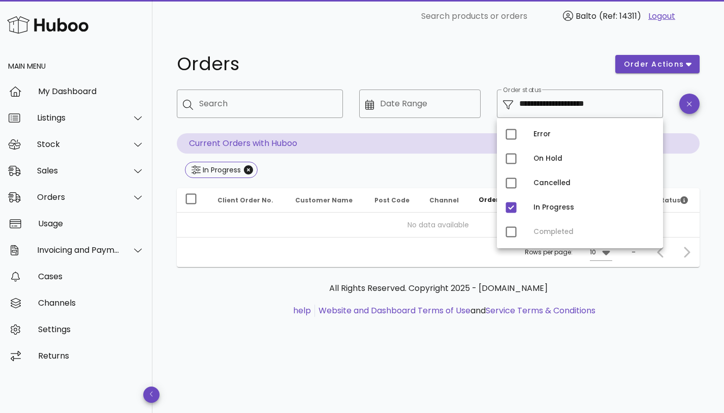
click at [476, 168] on div "In Progress" at bounding box center [438, 171] width 523 height 18
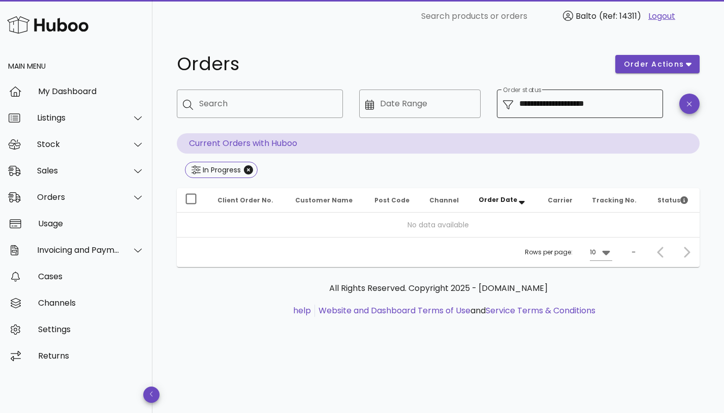
click at [530, 103] on input "**********" at bounding box center [589, 104] width 138 height 16
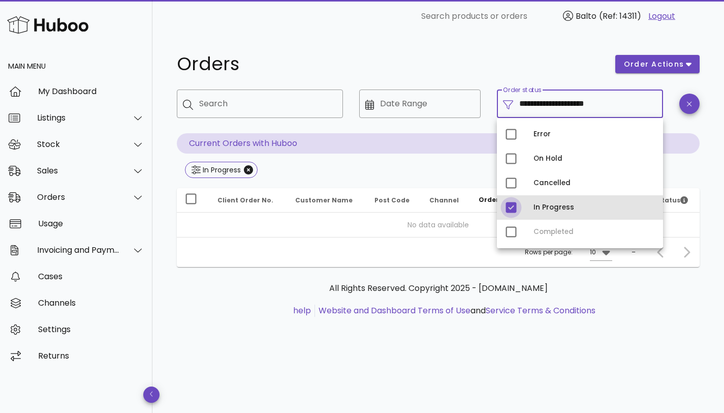
click at [517, 209] on div at bounding box center [511, 207] width 17 height 17
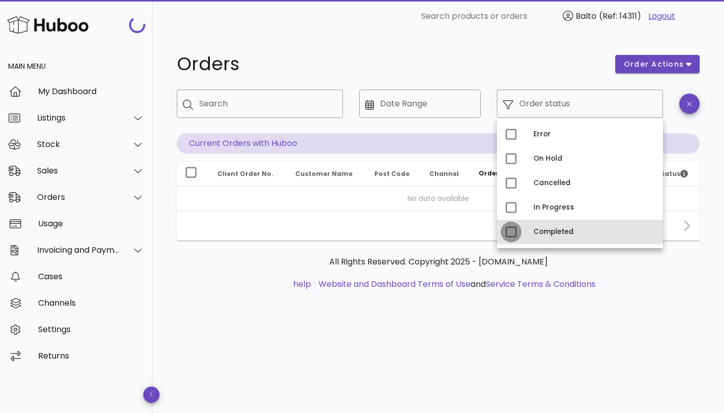
click at [515, 233] on div at bounding box center [511, 231] width 17 height 17
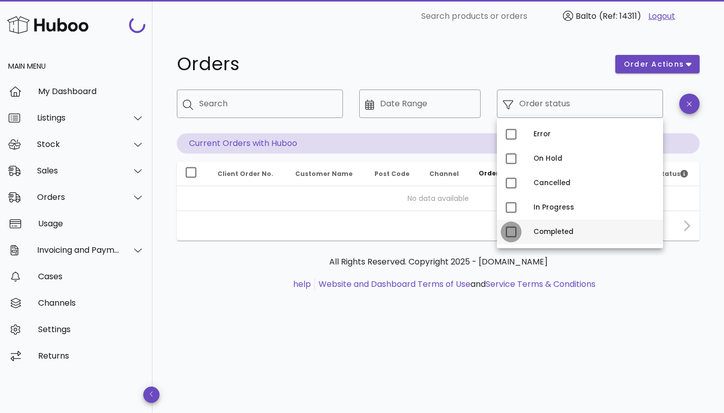
type input "**********"
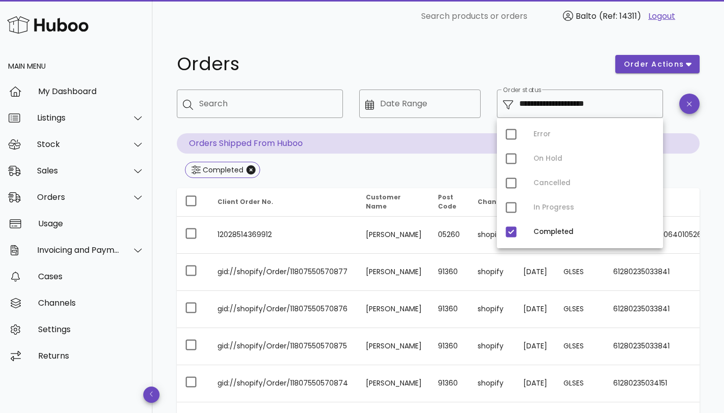
click at [470, 176] on div "Completed" at bounding box center [438, 171] width 523 height 18
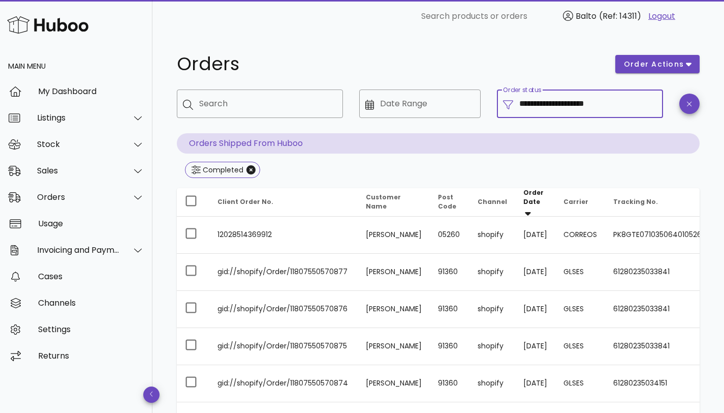
click at [629, 106] on input "**********" at bounding box center [589, 104] width 138 height 16
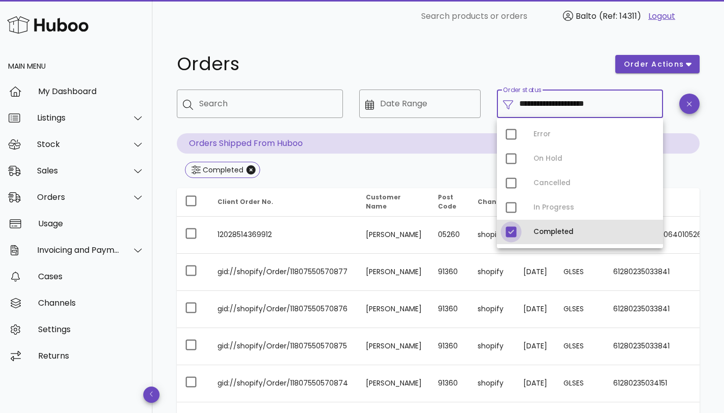
click at [519, 232] on div at bounding box center [511, 231] width 17 height 17
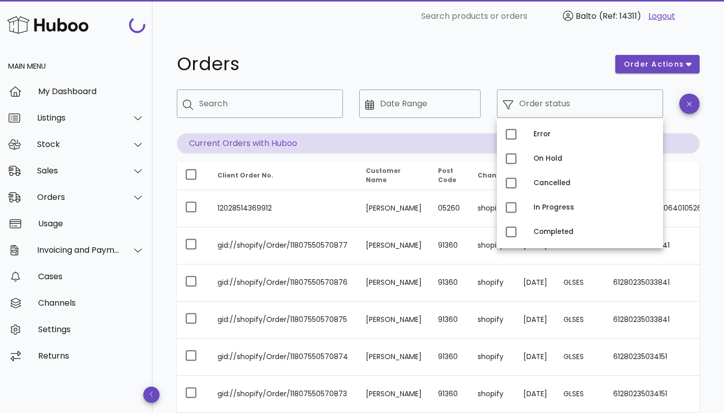
click at [429, 69] on h1 "Orders" at bounding box center [390, 64] width 427 height 18
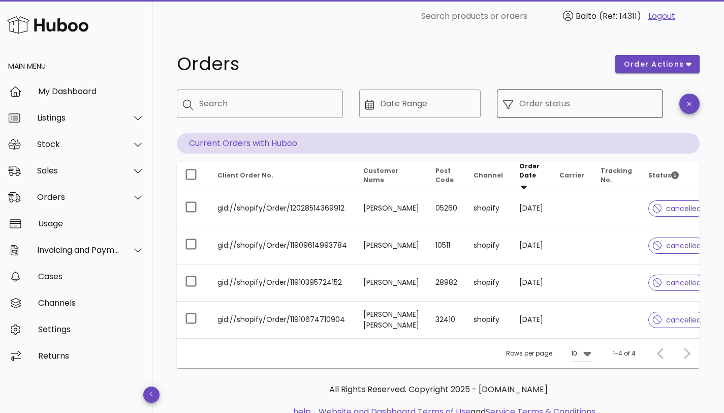
click at [586, 103] on input "Order status" at bounding box center [589, 104] width 138 height 16
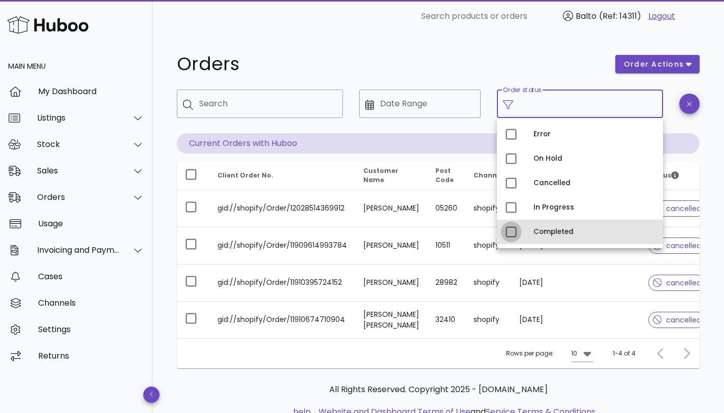
click at [508, 238] on div at bounding box center [511, 231] width 17 height 17
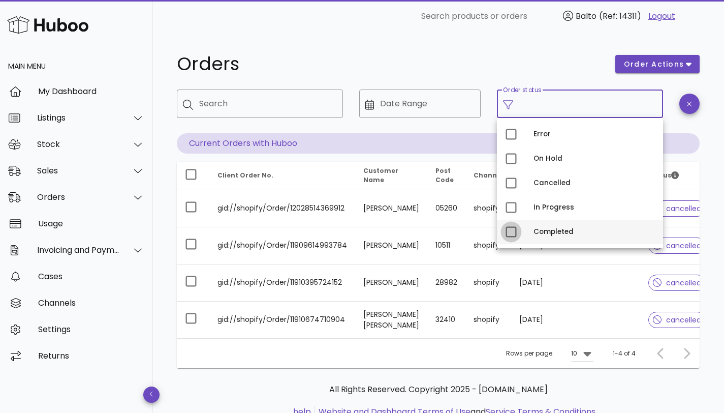
type input "**********"
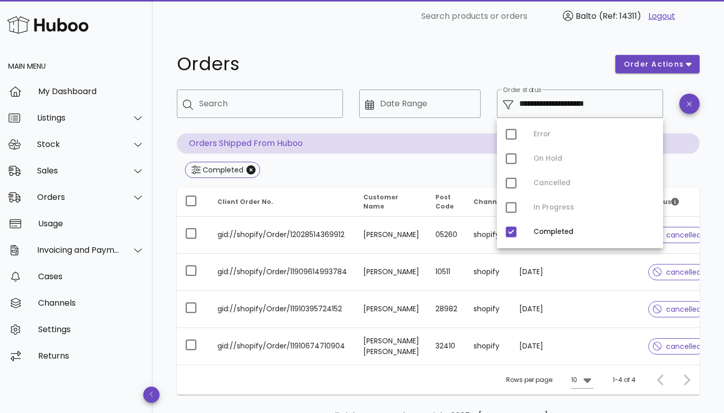
click at [394, 54] on div "Orders" at bounding box center [390, 64] width 439 height 31
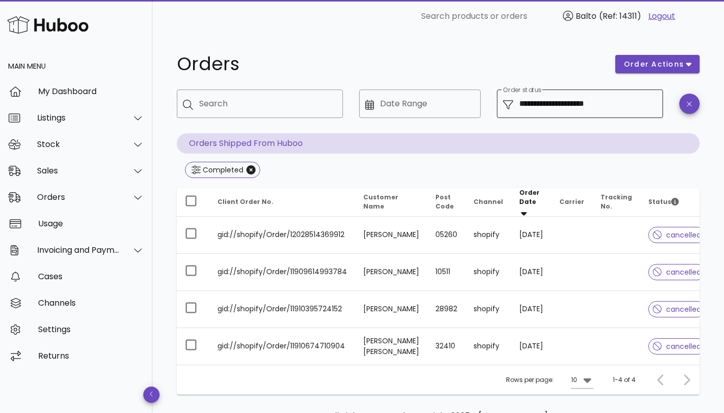
click at [604, 102] on input "**********" at bounding box center [589, 104] width 138 height 16
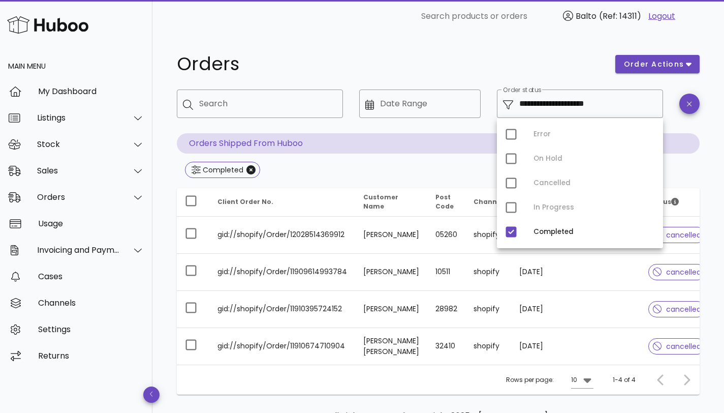
click at [508, 136] on div "Error On Hold Cancelled In Progress Completed" at bounding box center [580, 183] width 166 height 130
click at [693, 106] on span "button" at bounding box center [690, 104] width 20 height 8
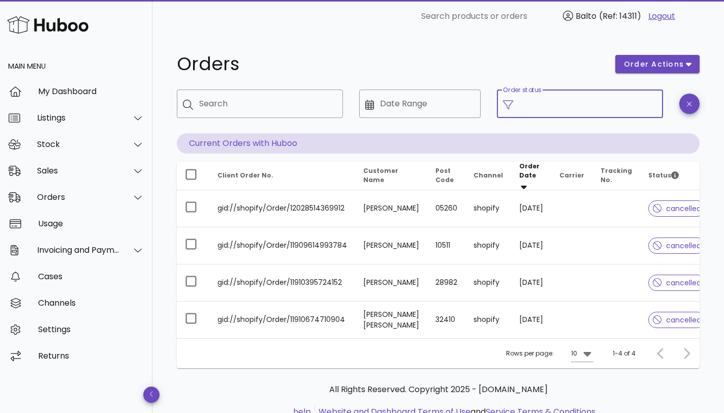
click at [606, 109] on input "Order status" at bounding box center [589, 104] width 138 height 16
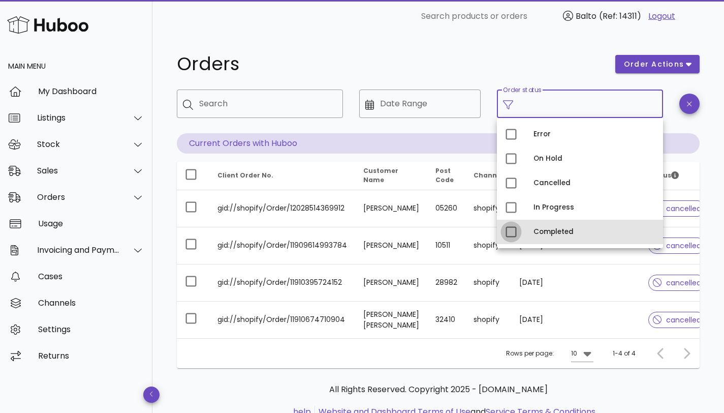
click at [509, 236] on div at bounding box center [511, 231] width 17 height 17
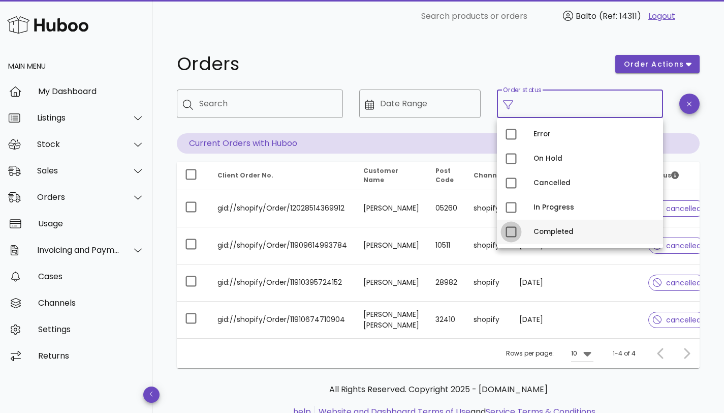
type input "**********"
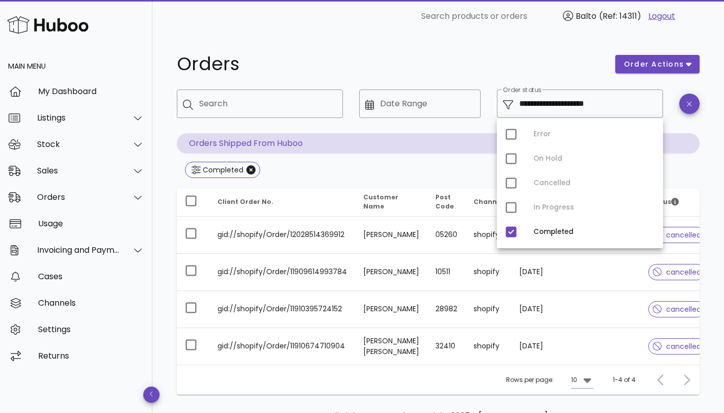
click at [420, 68] on h1 "Orders" at bounding box center [390, 64] width 427 height 18
